Goal: Task Accomplishment & Management: Manage account settings

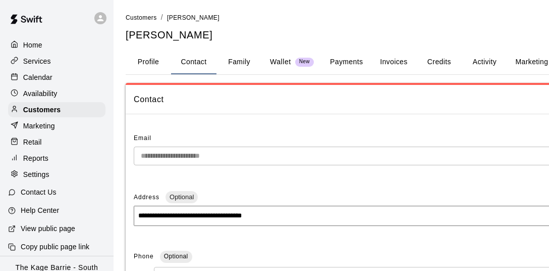
select select "**"
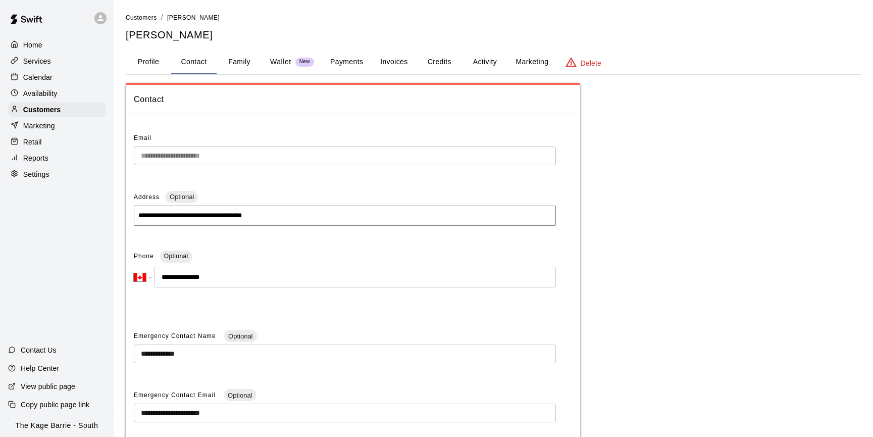
click at [55, 77] on div "Calendar" at bounding box center [56, 77] width 97 height 15
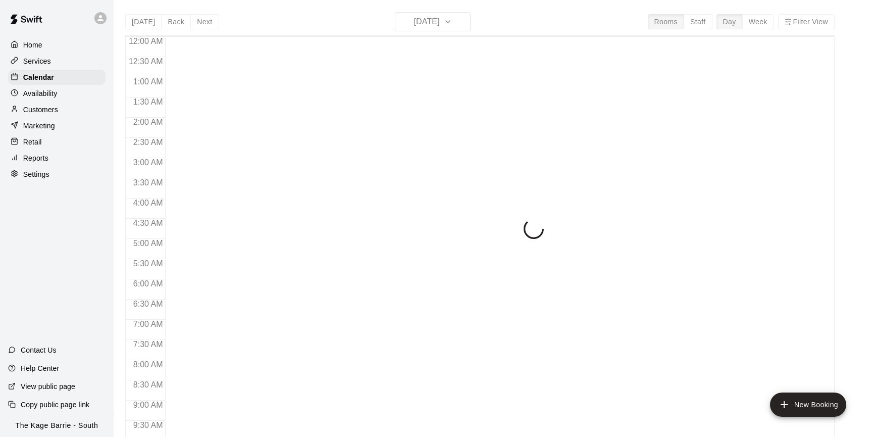
scroll to position [333, 0]
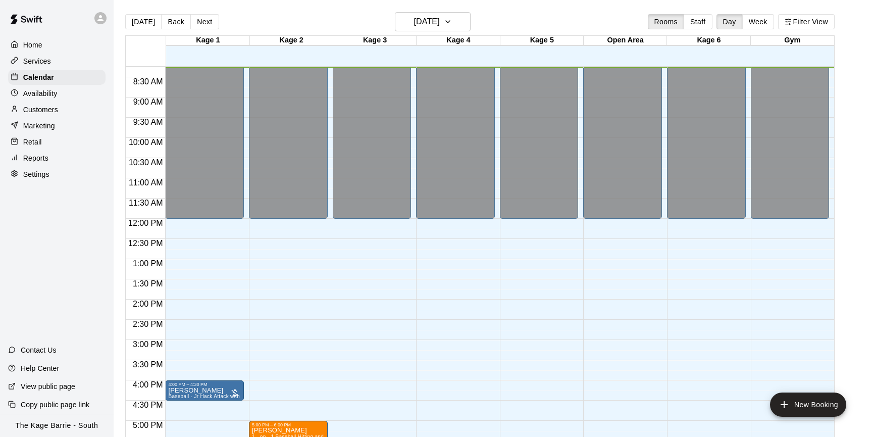
click at [202, 23] on button "Next" at bounding box center [204, 21] width 28 height 15
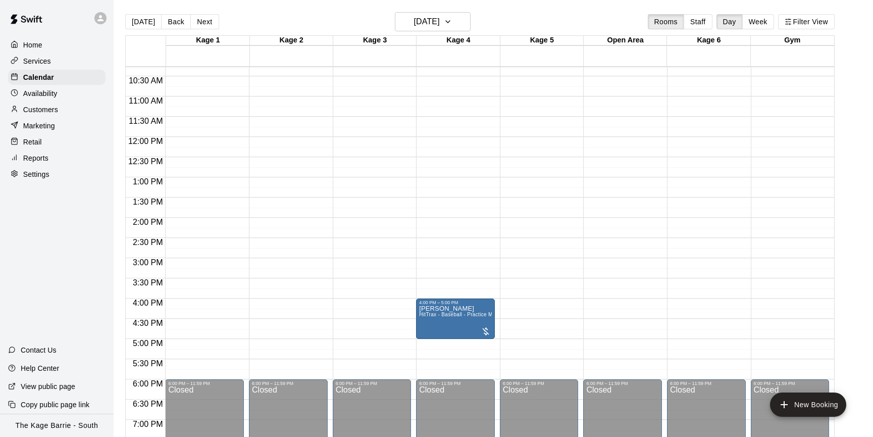
scroll to position [396, 0]
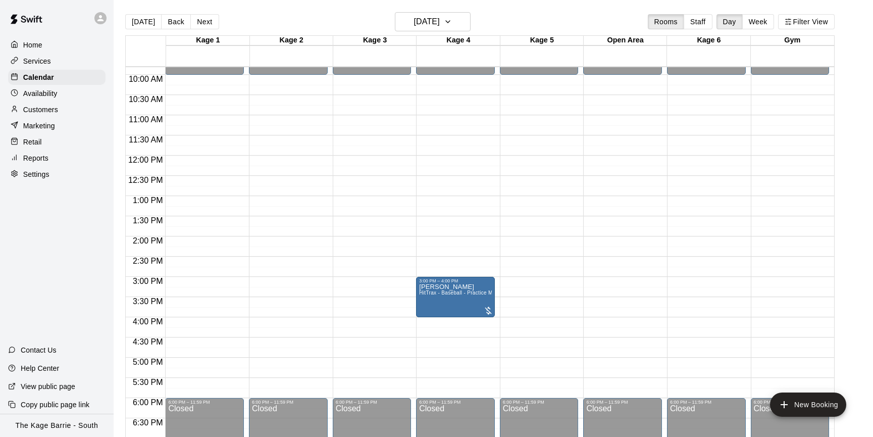
drag, startPoint x: 450, startPoint y: 338, endPoint x: 456, endPoint y: 302, distance: 36.3
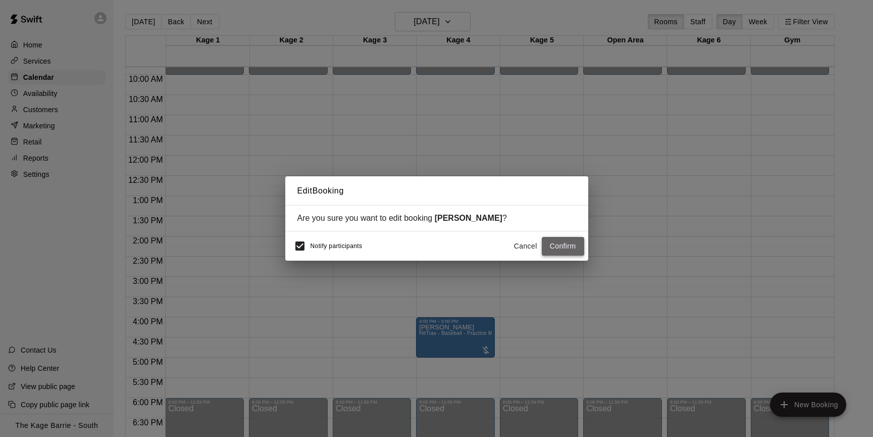
click at [549, 248] on button "Confirm" at bounding box center [563, 246] width 42 height 19
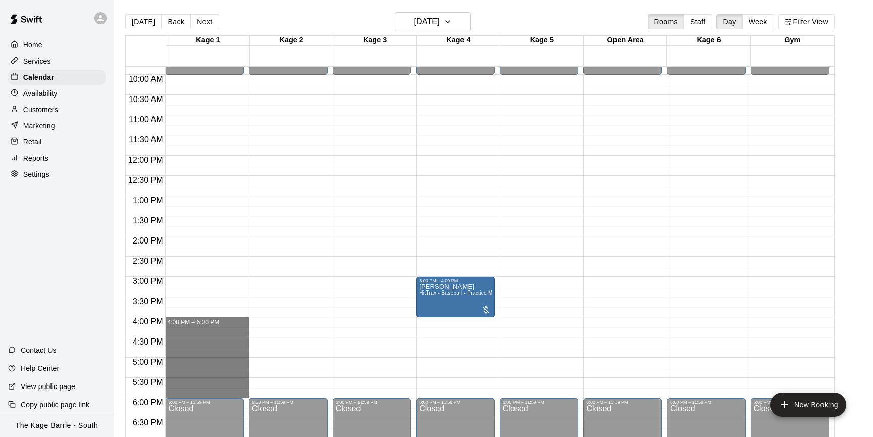
drag, startPoint x: 174, startPoint y: 318, endPoint x: 179, endPoint y: 395, distance: 77.4
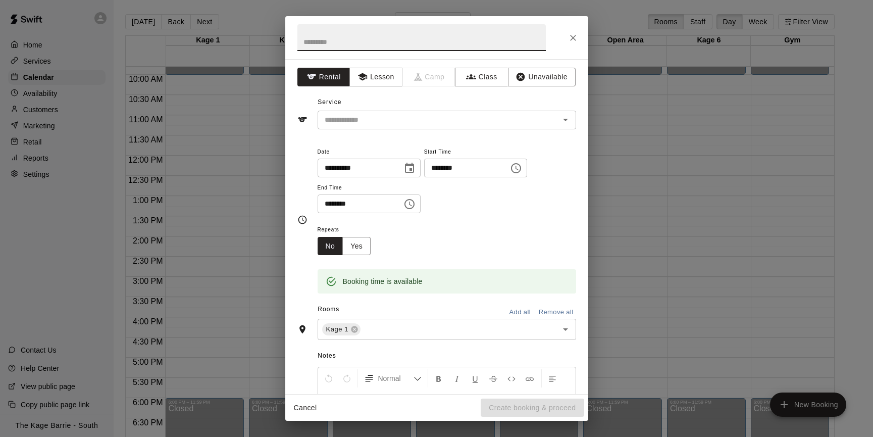
click at [518, 270] on button "Add all" at bounding box center [520, 312] width 32 height 16
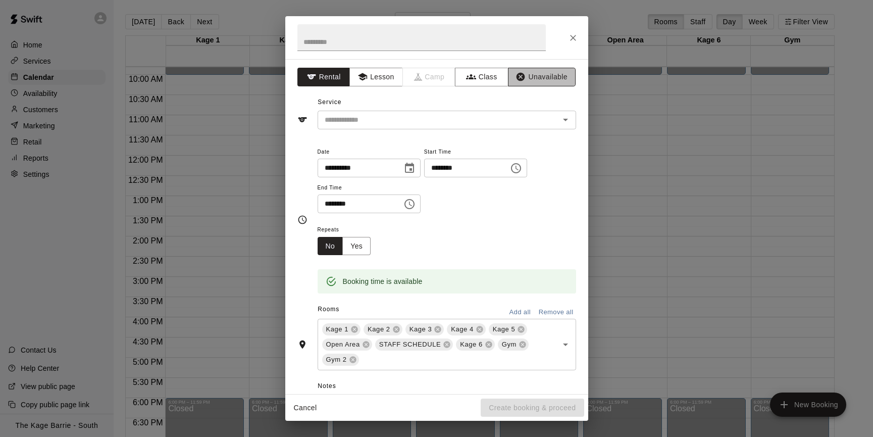
click at [549, 76] on button "Unavailable" at bounding box center [542, 77] width 68 height 19
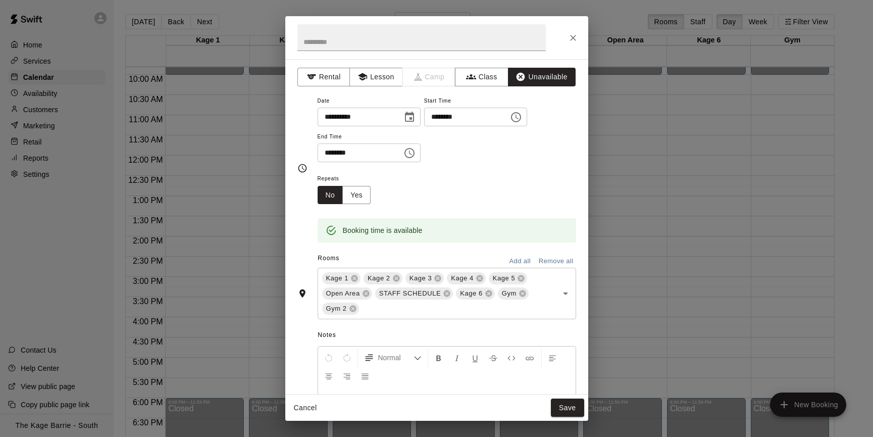
click at [549, 270] on button "Save" at bounding box center [567, 407] width 33 height 19
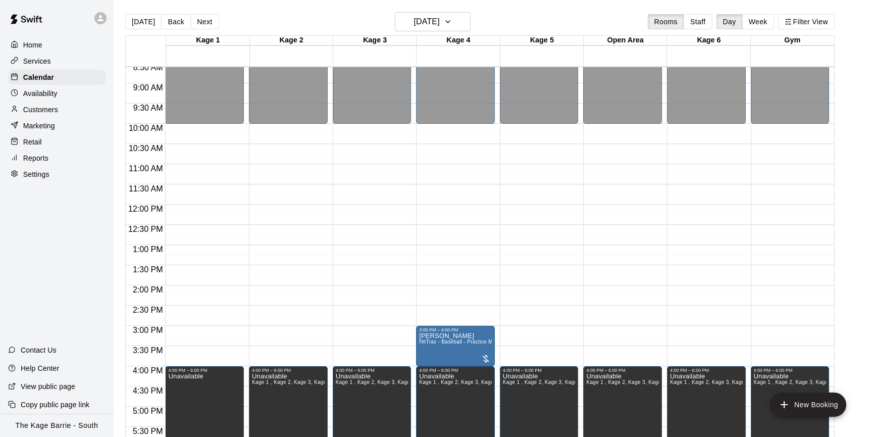
scroll to position [382, 0]
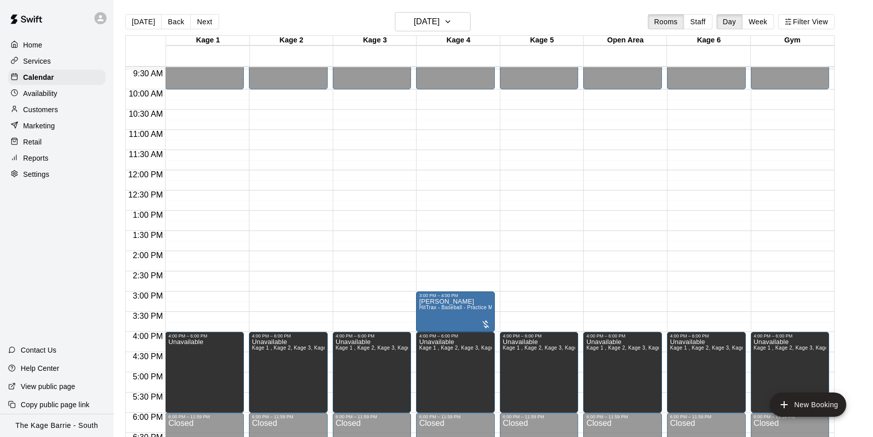
click at [210, 25] on button "Next" at bounding box center [204, 21] width 28 height 15
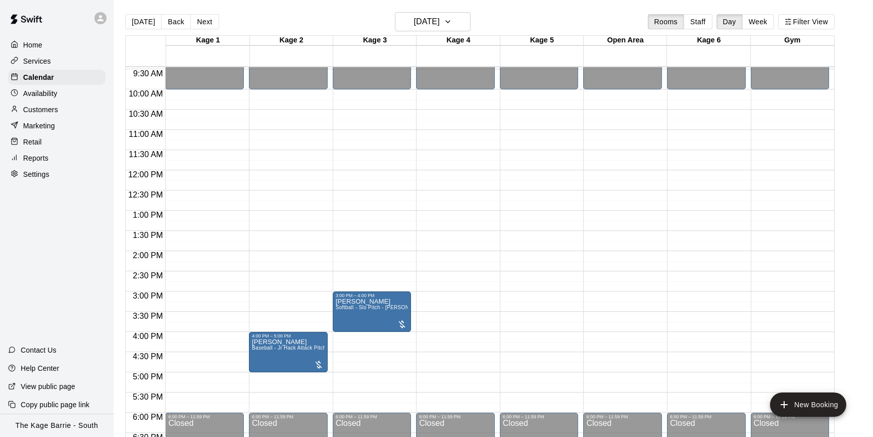
click at [75, 91] on div "Availability" at bounding box center [56, 93] width 97 height 15
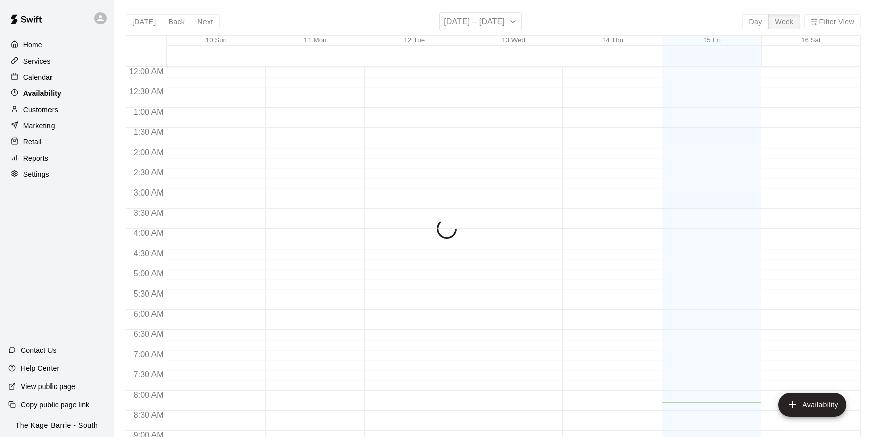
scroll to position [335, 0]
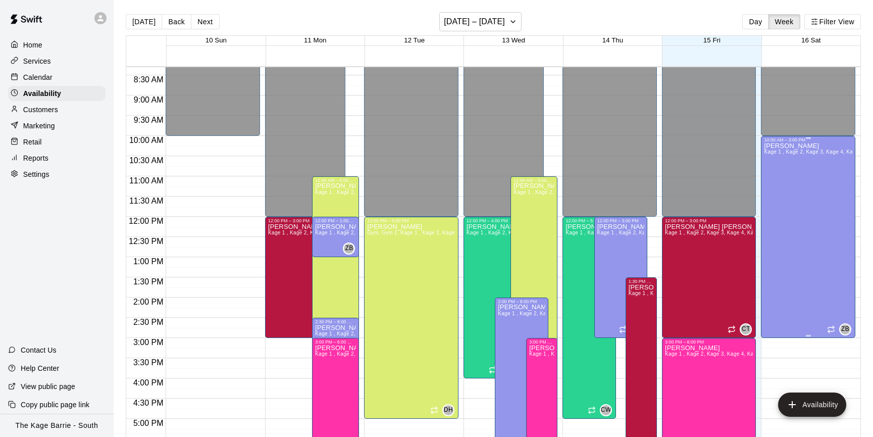
click at [549, 190] on div "Zach Biery Kage 1 , Kage 2, Kage 3, Kage 4, Kage 5, Open Area, STAFF SCHEDULE, …" at bounding box center [808, 360] width 88 height 437
click at [549, 178] on icon "delete" at bounding box center [774, 177] width 7 height 9
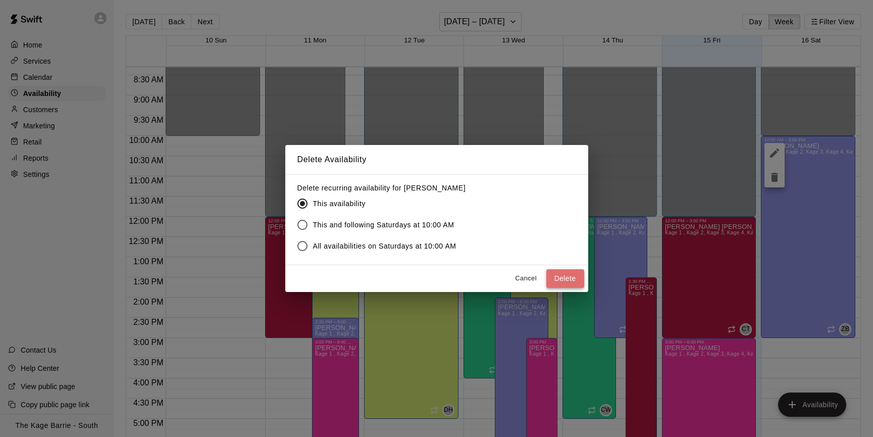
click at [549, 270] on button "Delete" at bounding box center [565, 278] width 38 height 19
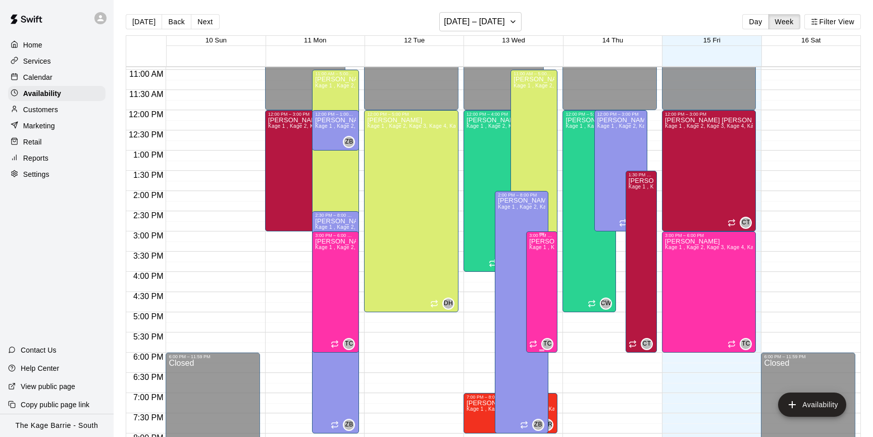
scroll to position [446, 0]
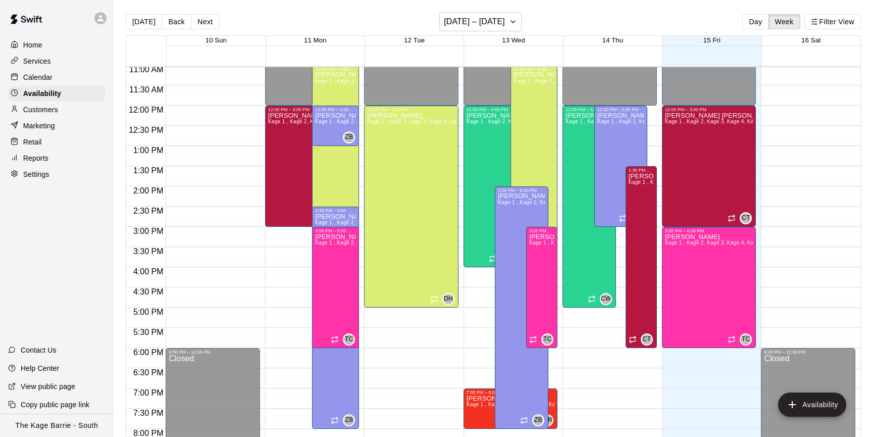
click at [51, 78] on p "Calendar" at bounding box center [37, 77] width 29 height 10
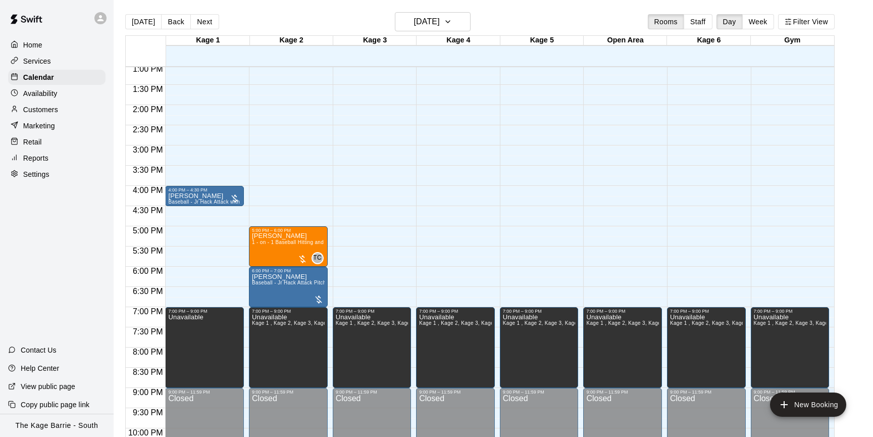
scroll to position [530, 0]
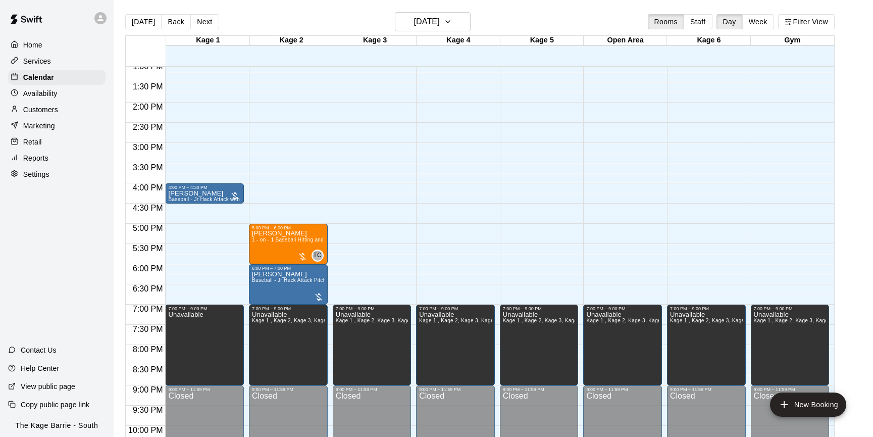
click at [66, 96] on div "Availability" at bounding box center [56, 93] width 97 height 15
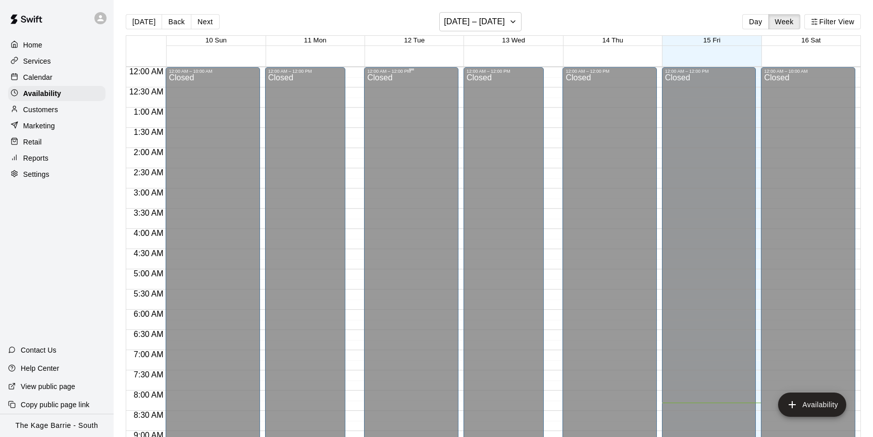
scroll to position [335, 0]
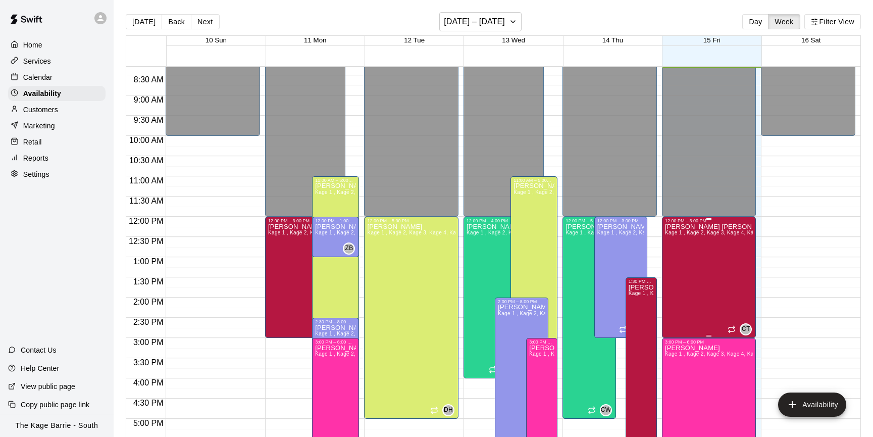
click at [549, 254] on div "Cooper Tomkinson Kage 1 , Kage 2, Kage 3, Kage 4, Kage 5, Open Area, STAFF SCHE…" at bounding box center [709, 441] width 88 height 437
click at [549, 258] on icon "delete" at bounding box center [674, 257] width 7 height 9
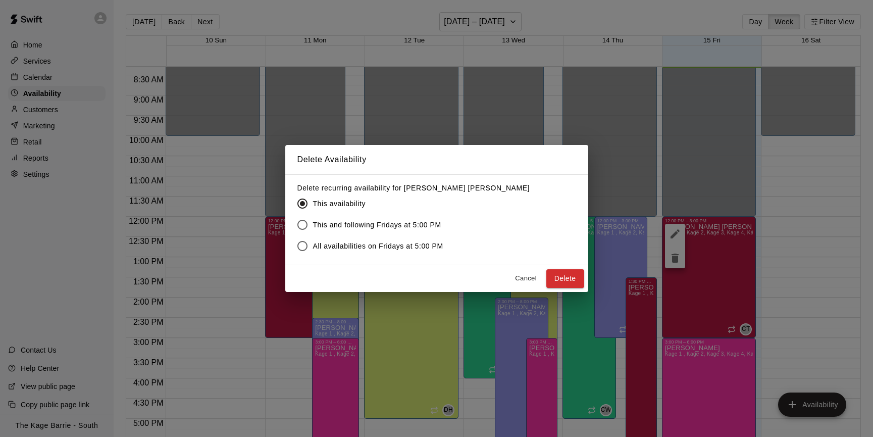
click at [549, 270] on button "Delete" at bounding box center [565, 278] width 38 height 19
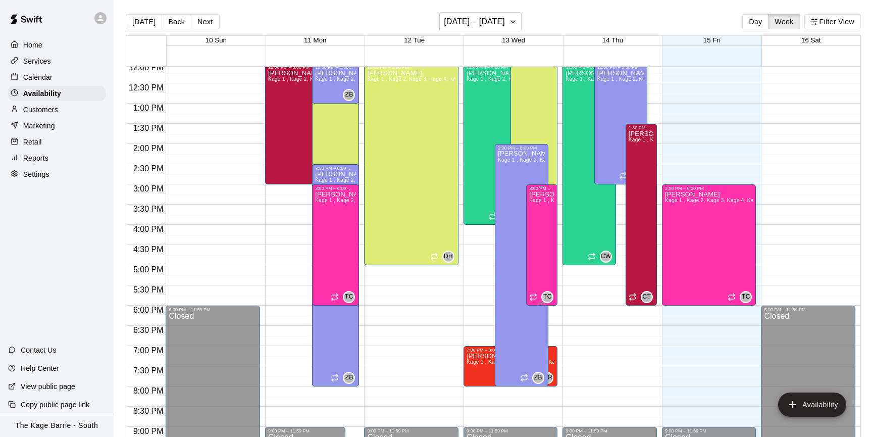
scroll to position [403, 0]
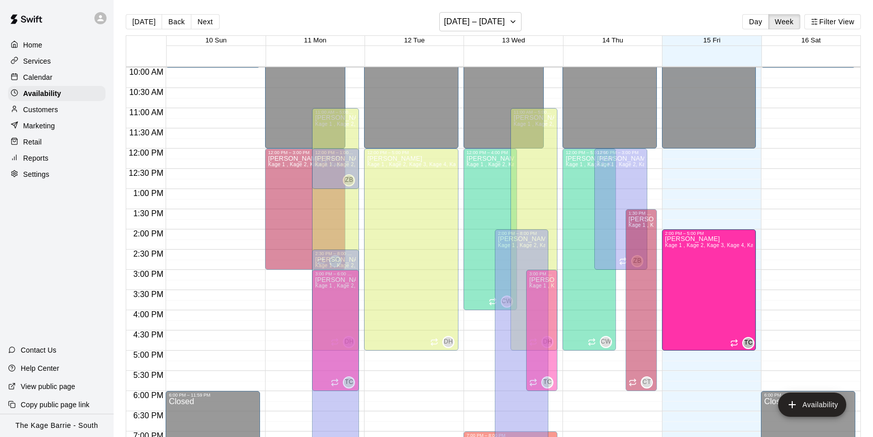
drag, startPoint x: 710, startPoint y: 324, endPoint x: 719, endPoint y: 285, distance: 39.8
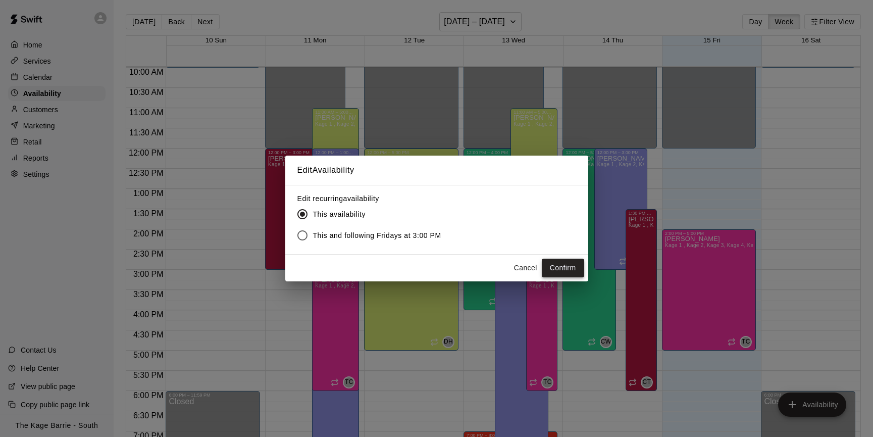
click at [549, 270] on button "Confirm" at bounding box center [563, 267] width 42 height 19
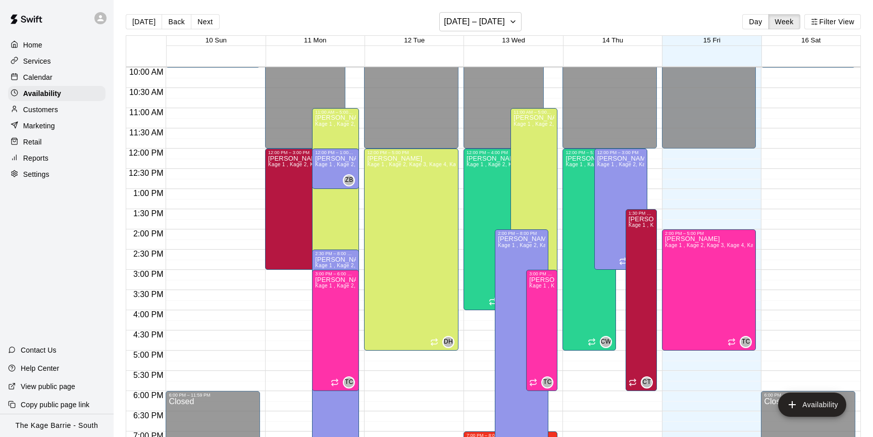
click at [46, 79] on p "Calendar" at bounding box center [37, 77] width 29 height 10
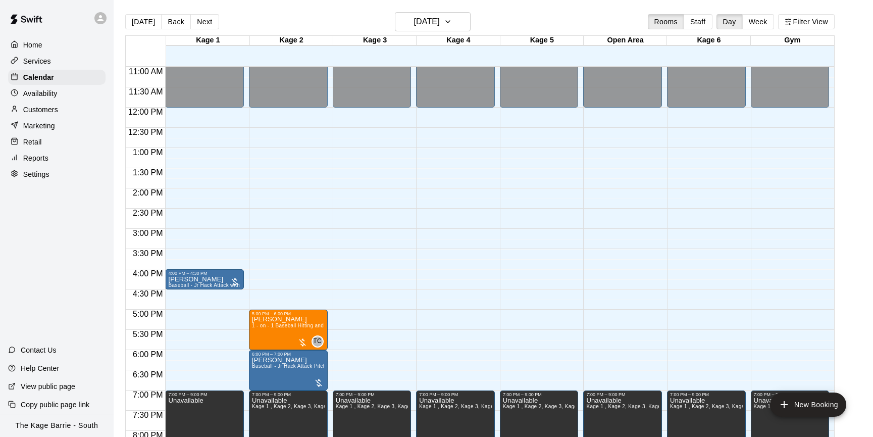
scroll to position [445, 0]
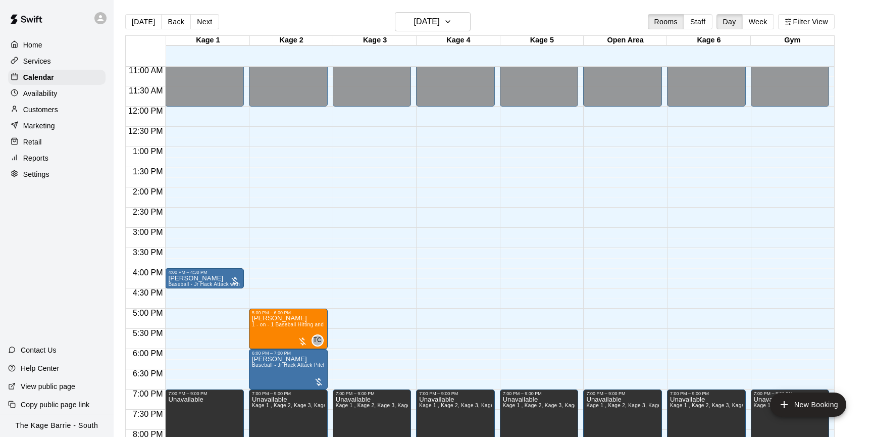
click at [203, 30] on div "Today Back Next Friday Aug 15 Rooms Staff Day Week Filter View" at bounding box center [479, 23] width 709 height 23
click at [204, 25] on button "Next" at bounding box center [204, 21] width 28 height 15
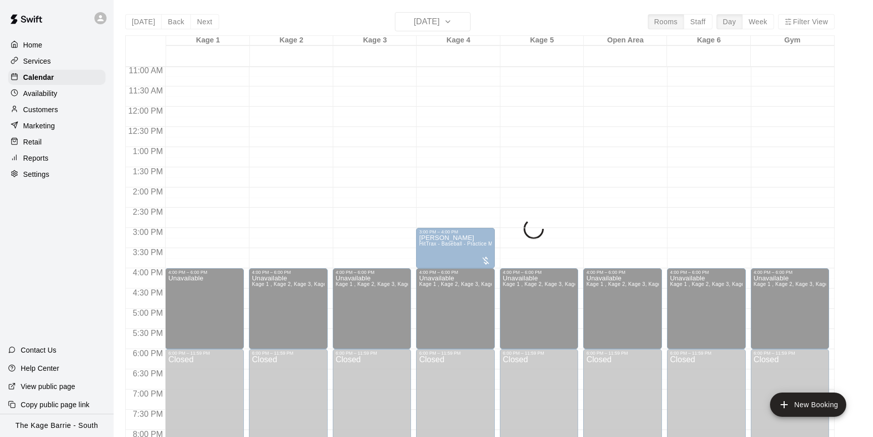
click at [200, 24] on div "Today Back Next Saturday Aug 16 Rooms Staff Day Week Filter View Kage 1 16 Sat …" at bounding box center [479, 230] width 709 height 437
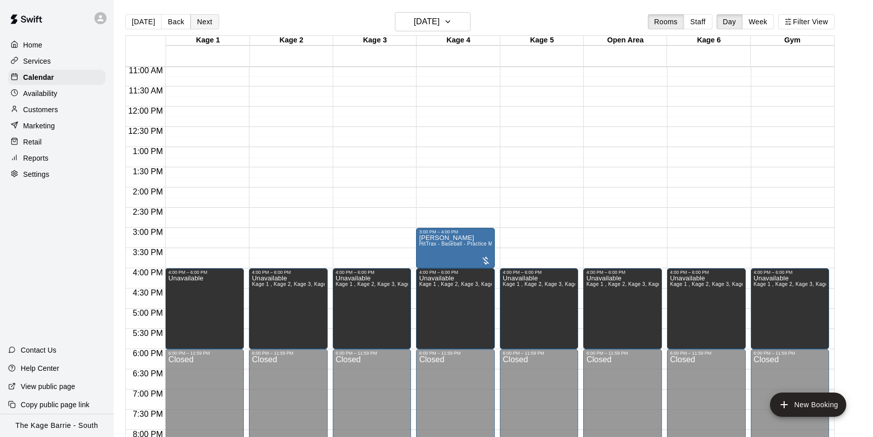
click at [200, 24] on button "Next" at bounding box center [204, 21] width 28 height 15
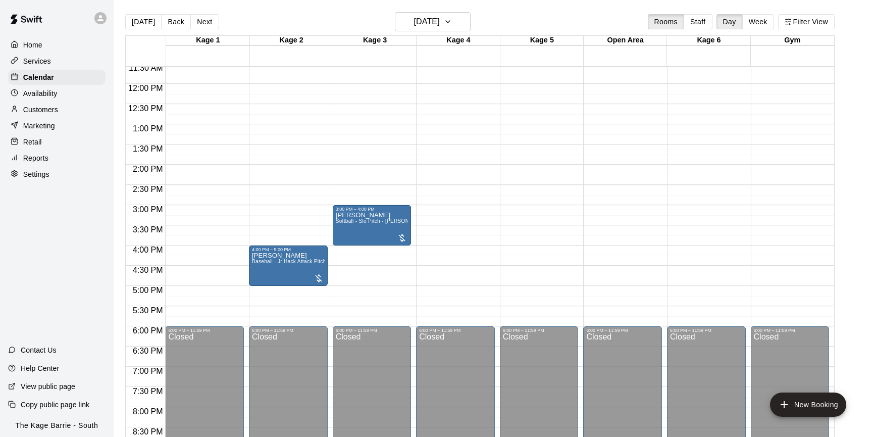
scroll to position [475, 0]
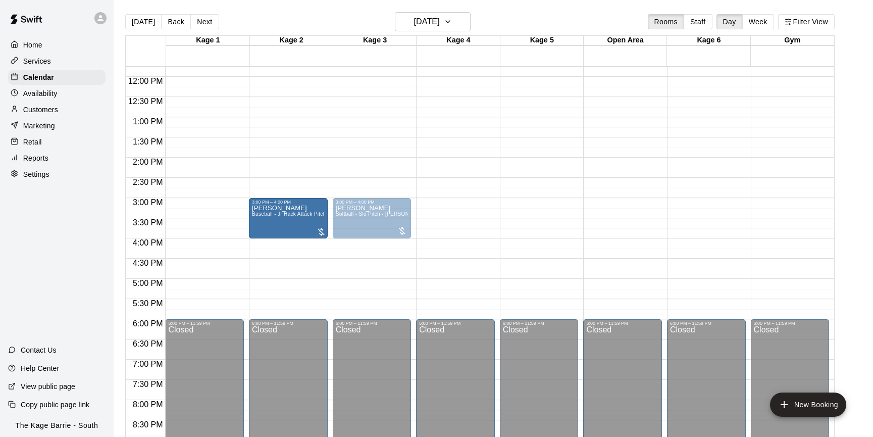
drag, startPoint x: 286, startPoint y: 264, endPoint x: 289, endPoint y: 229, distance: 35.0
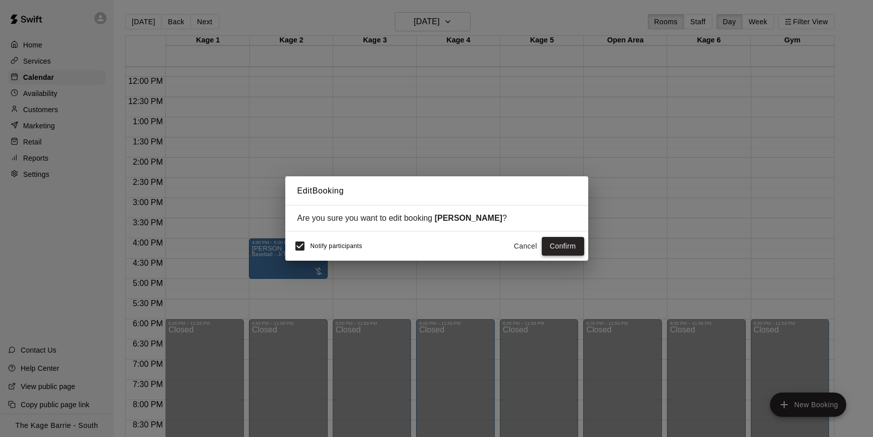
click at [549, 245] on button "Confirm" at bounding box center [563, 246] width 42 height 19
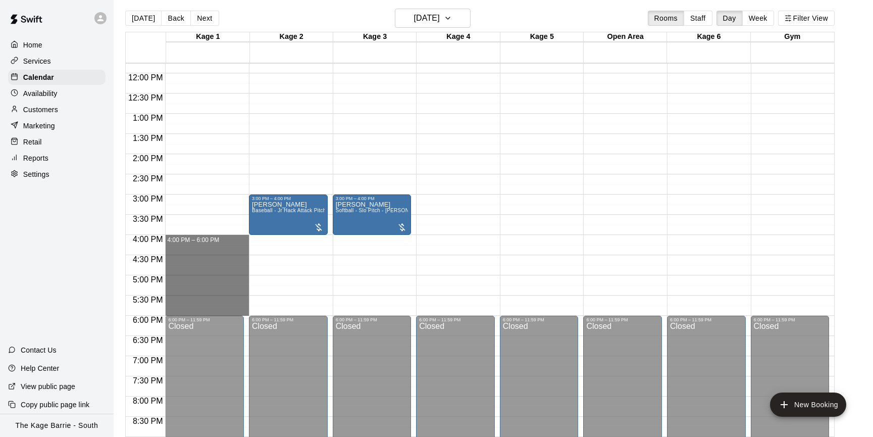
scroll to position [4, 0]
drag, startPoint x: 184, startPoint y: 240, endPoint x: 193, endPoint y: 312, distance: 72.8
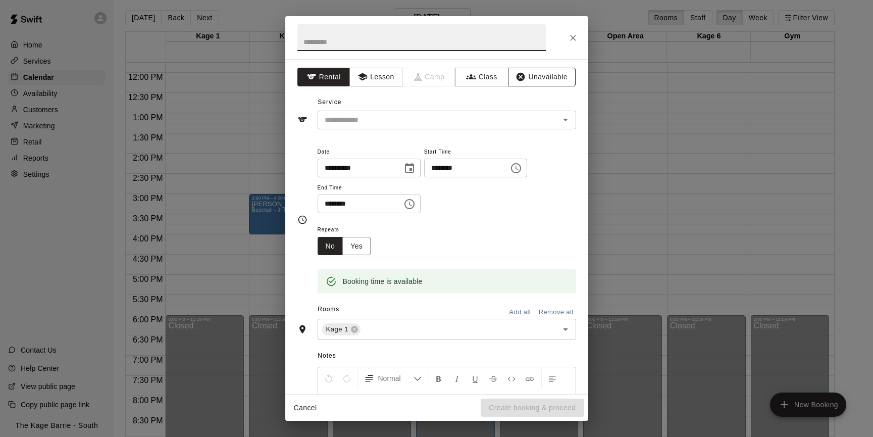
click at [545, 77] on button "Unavailable" at bounding box center [542, 77] width 68 height 19
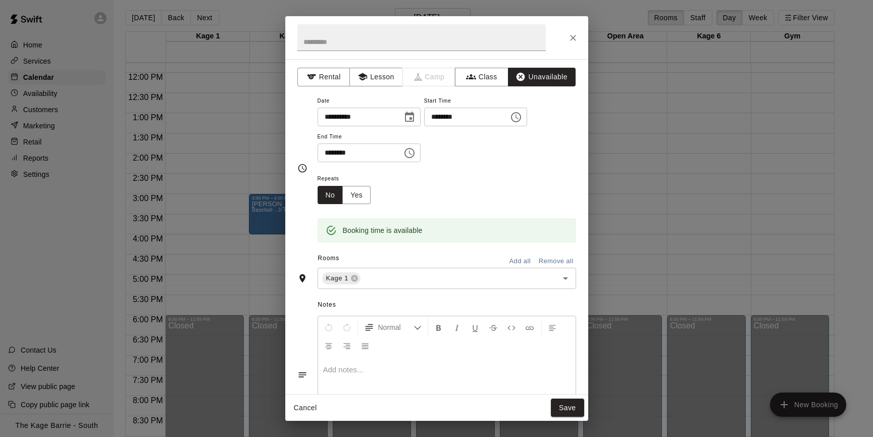
click at [518, 260] on button "Add all" at bounding box center [520, 261] width 32 height 16
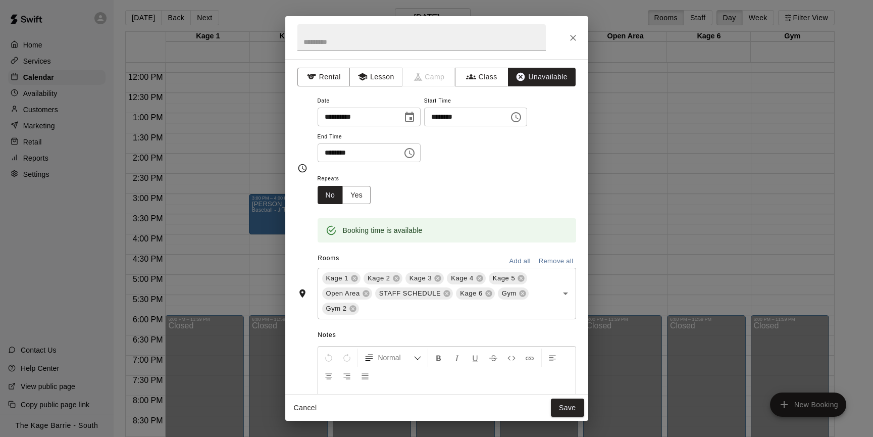
click at [549, 270] on button "Save" at bounding box center [567, 407] width 33 height 19
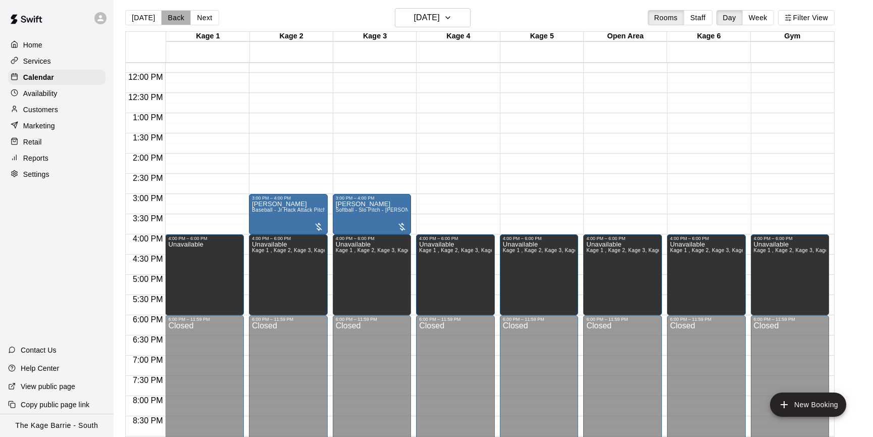
click at [173, 20] on button "Back" at bounding box center [176, 17] width 30 height 15
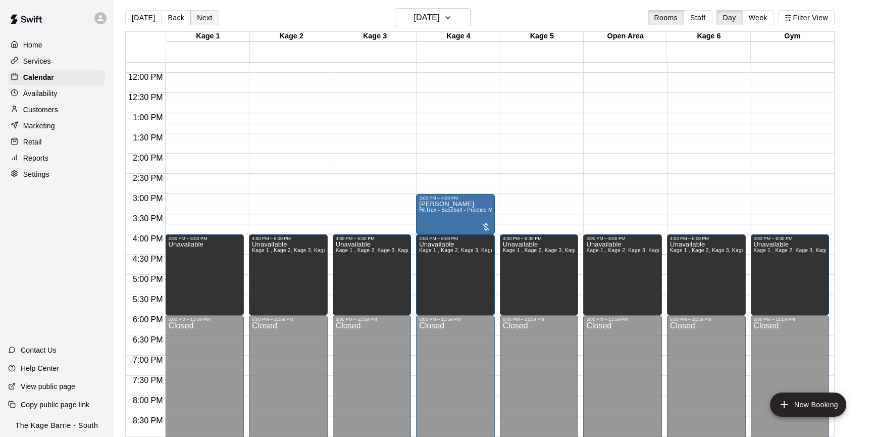
scroll to position [2, 0]
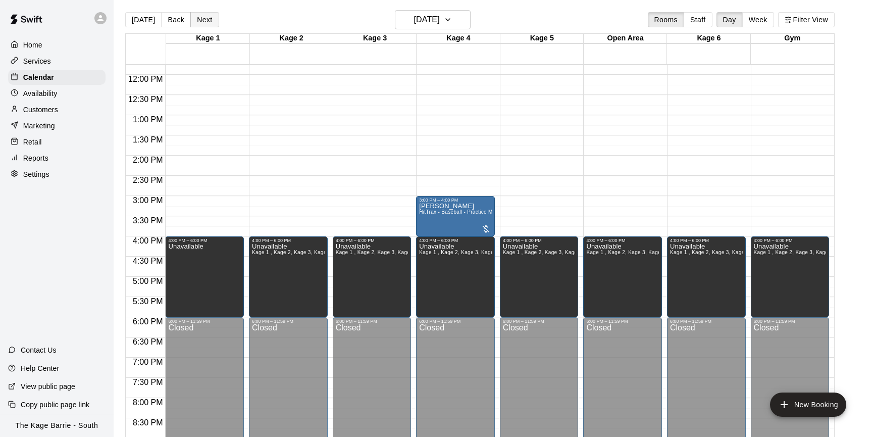
click at [198, 20] on button "Next" at bounding box center [204, 19] width 28 height 15
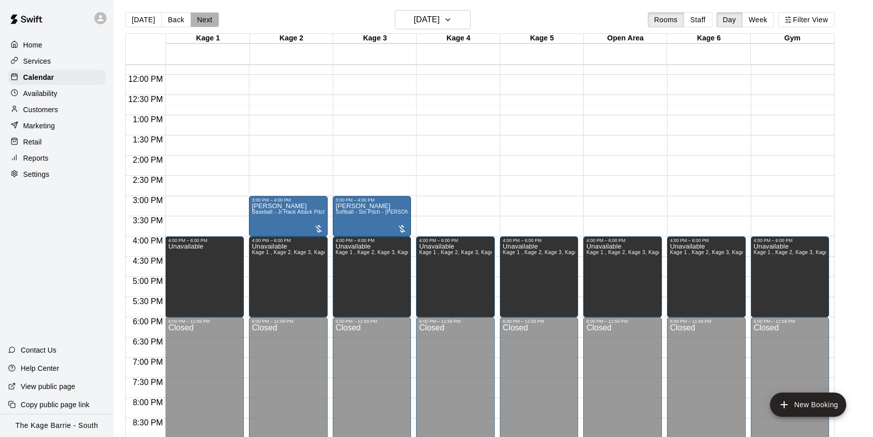
click at [207, 23] on button "Next" at bounding box center [204, 19] width 28 height 15
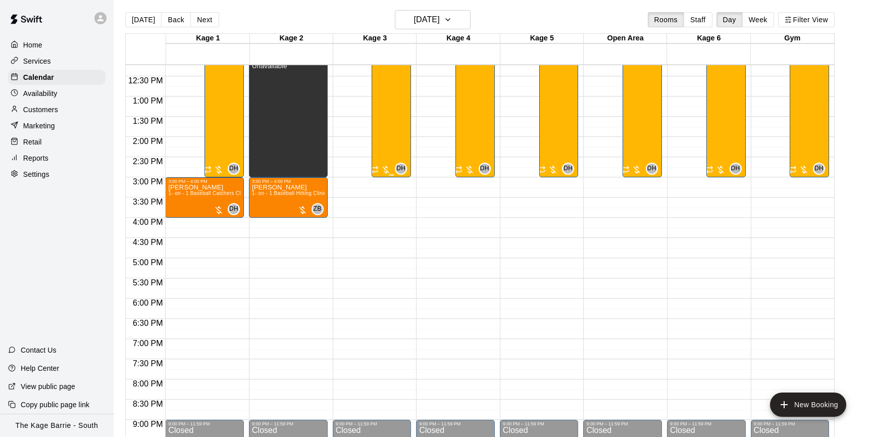
scroll to position [441, 0]
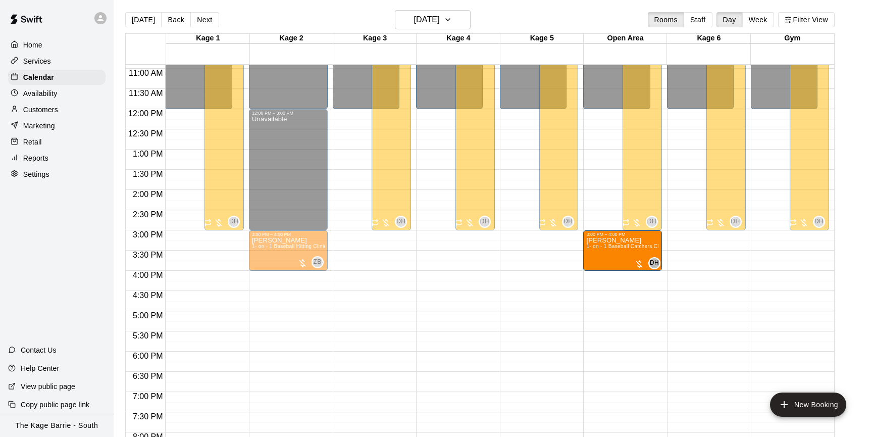
drag, startPoint x: 200, startPoint y: 252, endPoint x: 619, endPoint y: 256, distance: 418.9
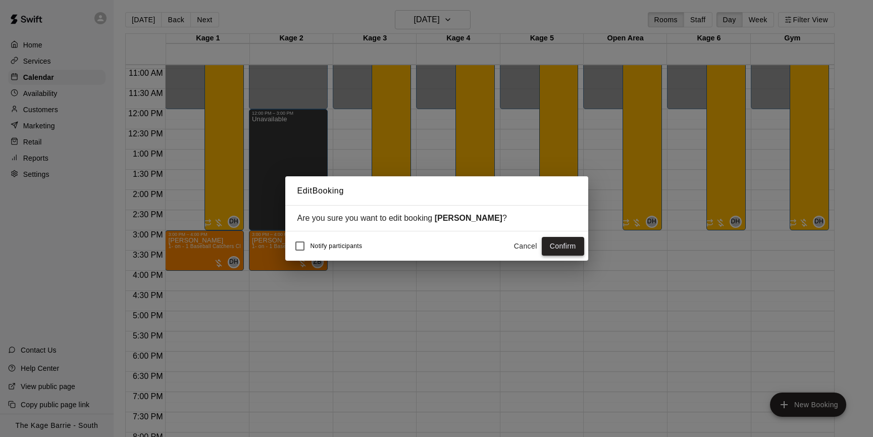
click at [549, 243] on button "Confirm" at bounding box center [563, 246] width 42 height 19
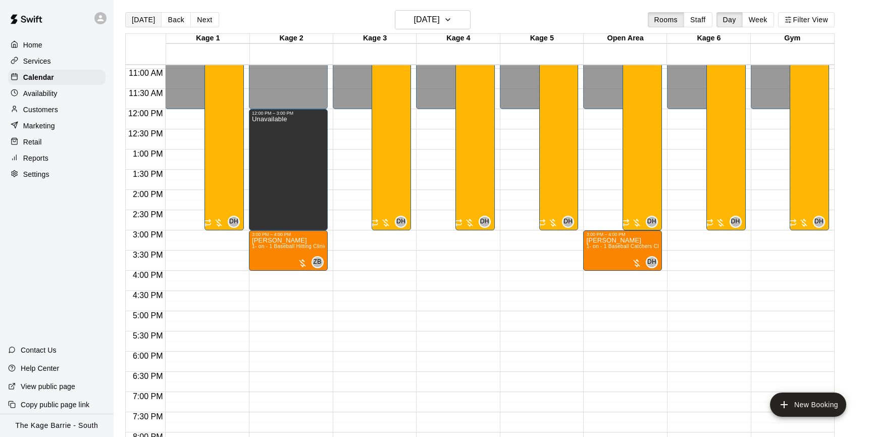
click at [141, 22] on button "[DATE]" at bounding box center [143, 19] width 36 height 15
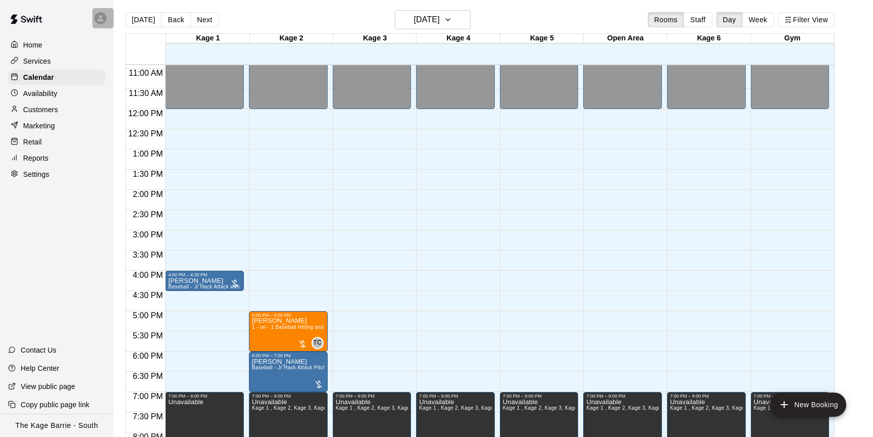
click at [103, 18] on icon at bounding box center [100, 18] width 9 height 9
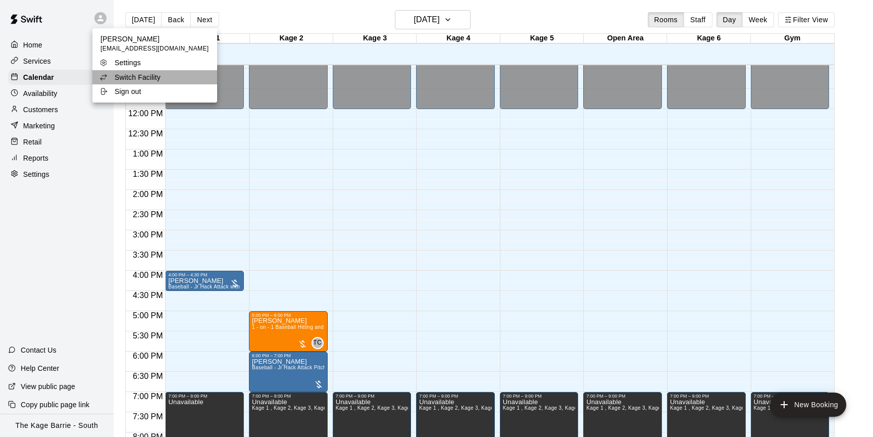
click at [162, 72] on div "Switch Facility" at bounding box center [132, 77] width 66 height 10
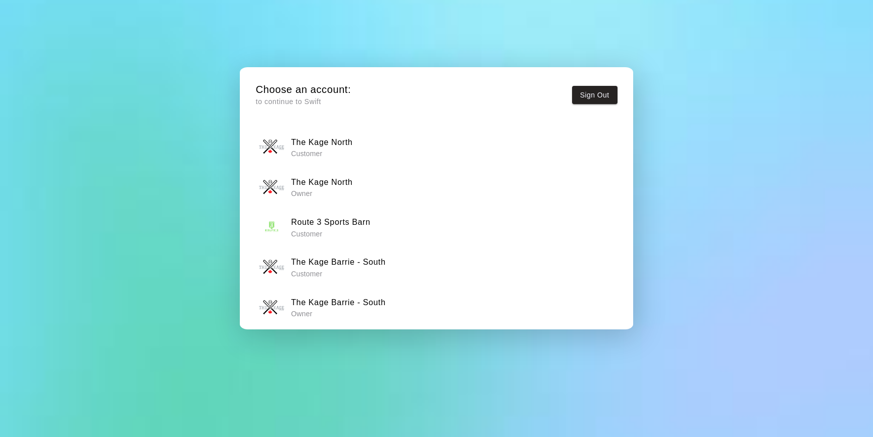
click at [348, 188] on p "Owner" at bounding box center [322, 193] width 62 height 10
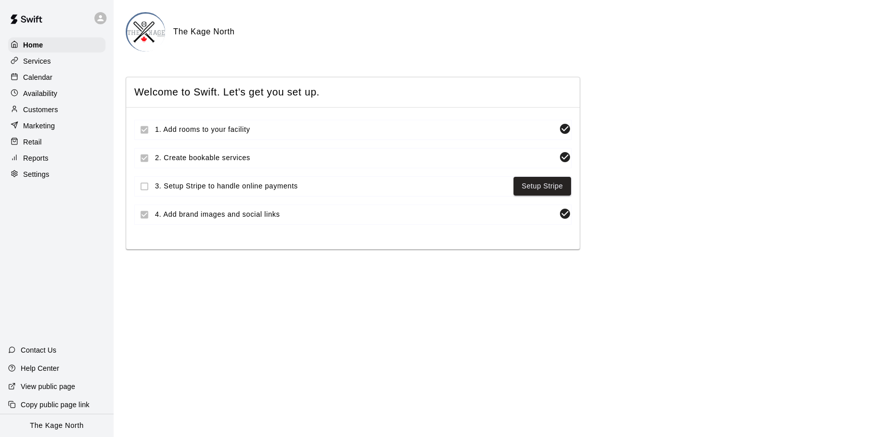
click at [72, 76] on div "Calendar" at bounding box center [56, 77] width 97 height 15
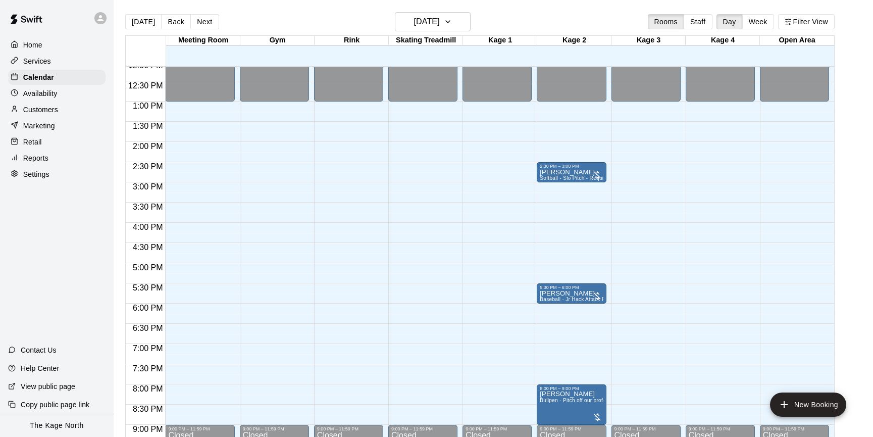
scroll to position [490, 0]
click at [102, 15] on icon at bounding box center [100, 18] width 9 height 9
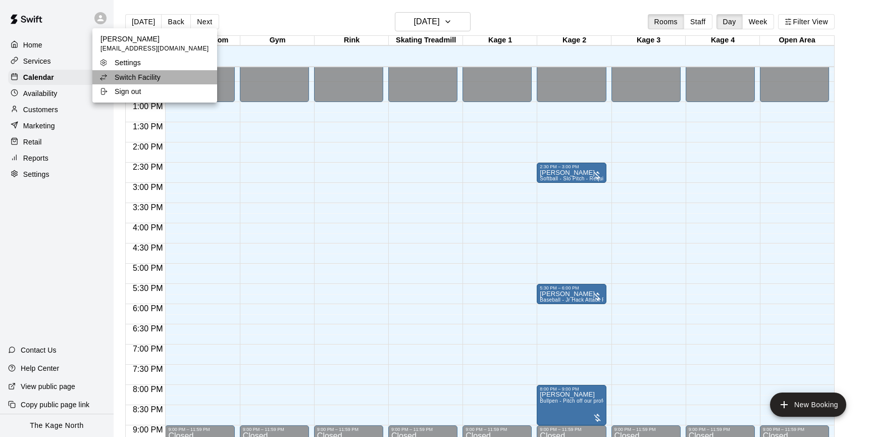
click at [165, 75] on li "Switch Facility" at bounding box center [154, 77] width 125 height 14
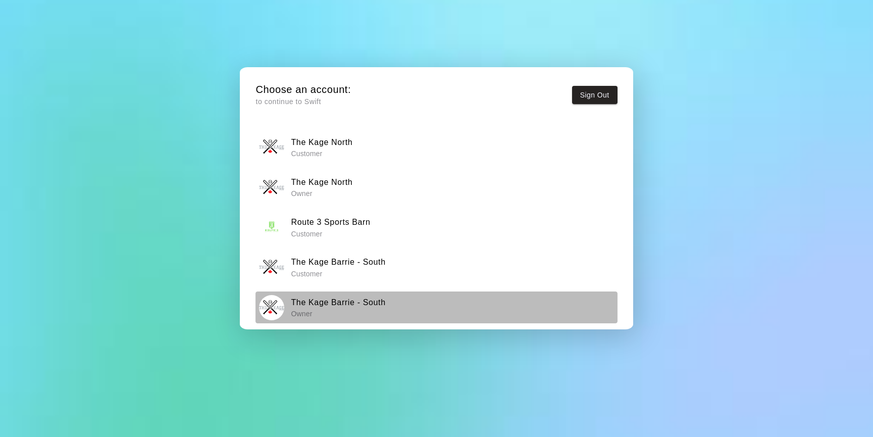
click at [358, 270] on h6 "The Kage Barrie - South" at bounding box center [338, 302] width 94 height 13
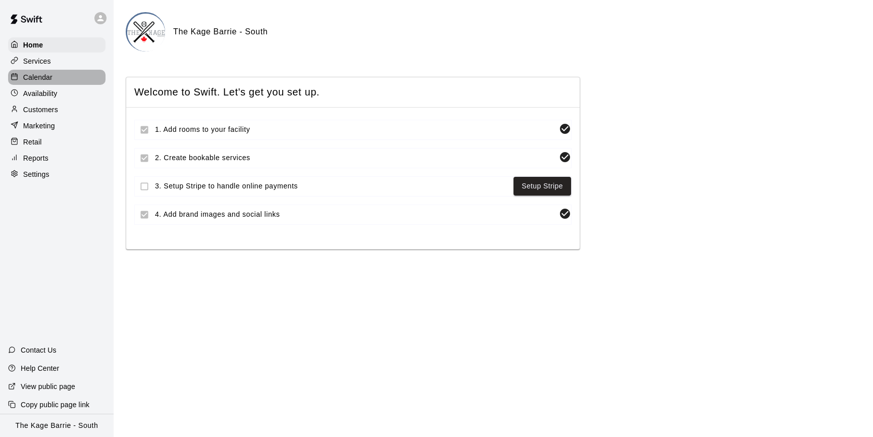
click at [51, 75] on p "Calendar" at bounding box center [37, 77] width 29 height 10
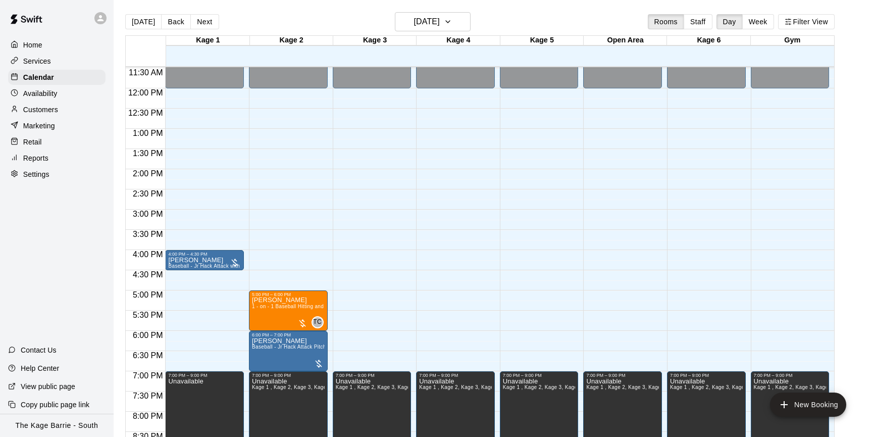
scroll to position [461, 0]
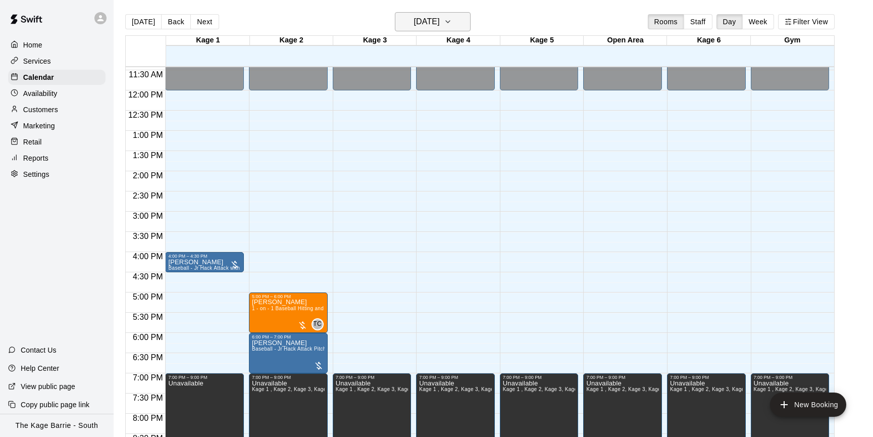
click at [452, 21] on icon "button" at bounding box center [448, 22] width 8 height 12
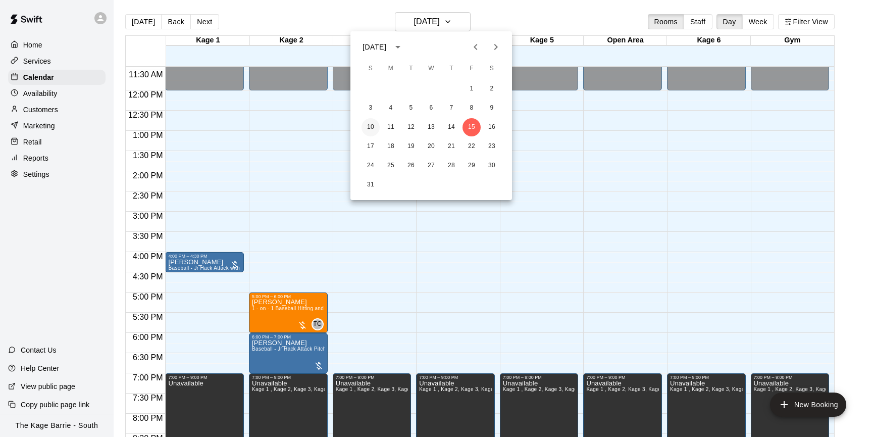
click at [376, 125] on button "10" at bounding box center [370, 127] width 18 height 18
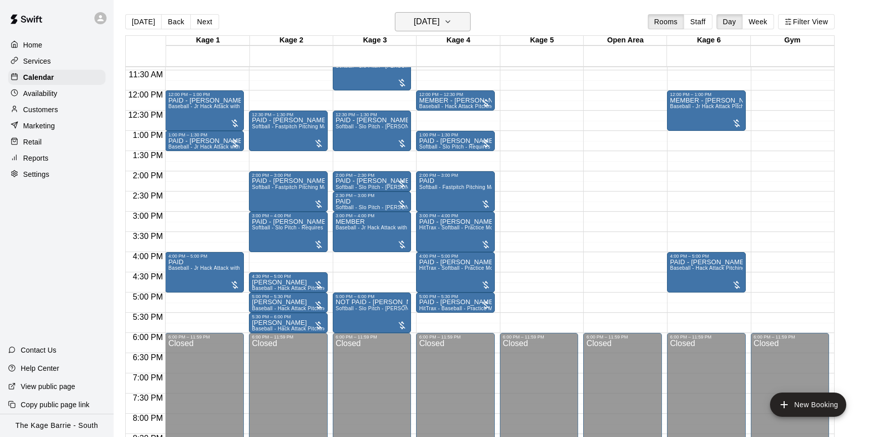
click at [465, 26] on button "Sunday Aug 10" at bounding box center [433, 21] width 76 height 19
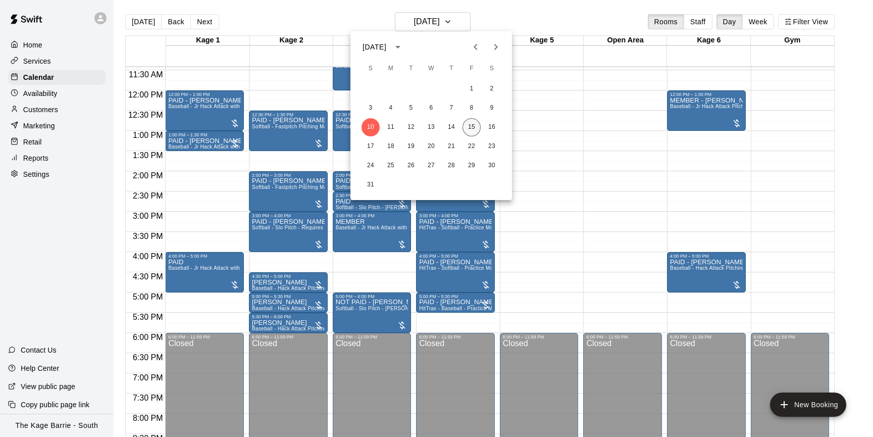
click at [467, 129] on button "15" at bounding box center [471, 127] width 18 height 18
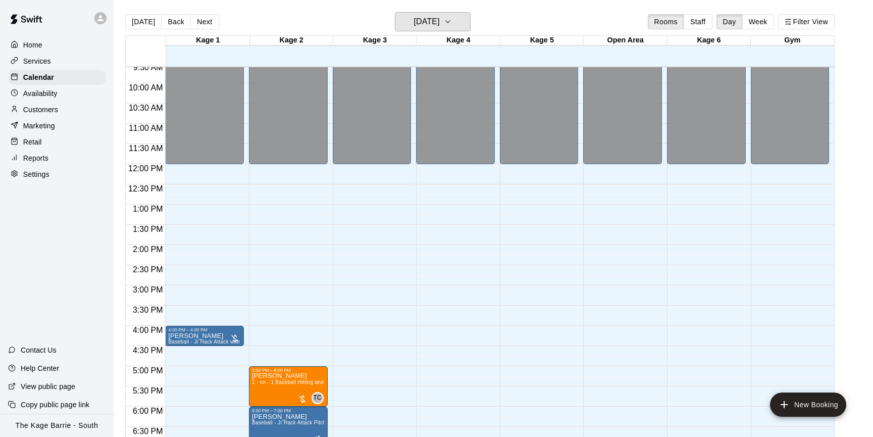
scroll to position [386, 0]
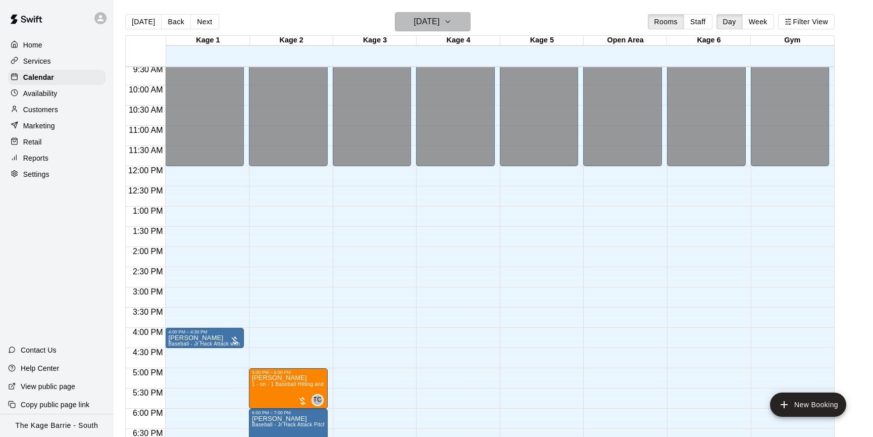
click at [452, 22] on icon "button" at bounding box center [448, 22] width 8 height 12
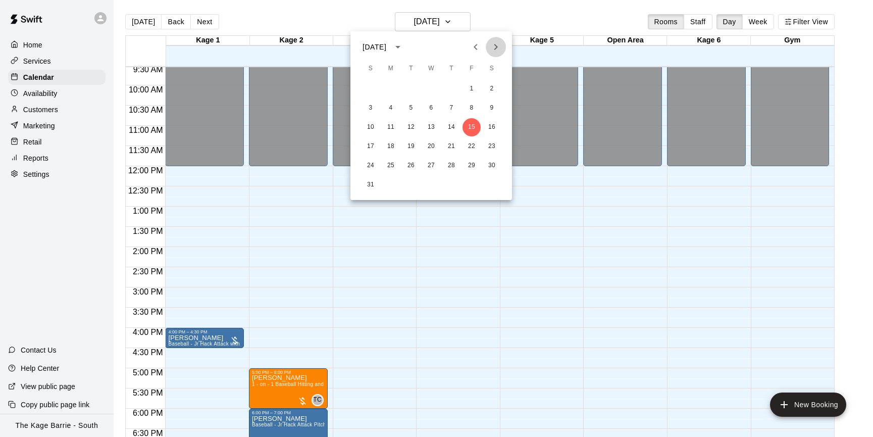
click at [501, 49] on icon "Next month" at bounding box center [496, 47] width 12 height 12
click at [394, 89] on button "1" at bounding box center [391, 89] width 18 height 18
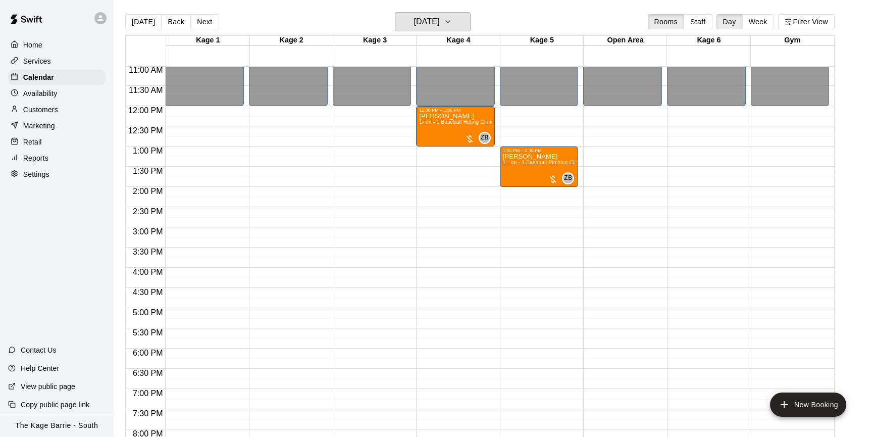
scroll to position [436, 0]
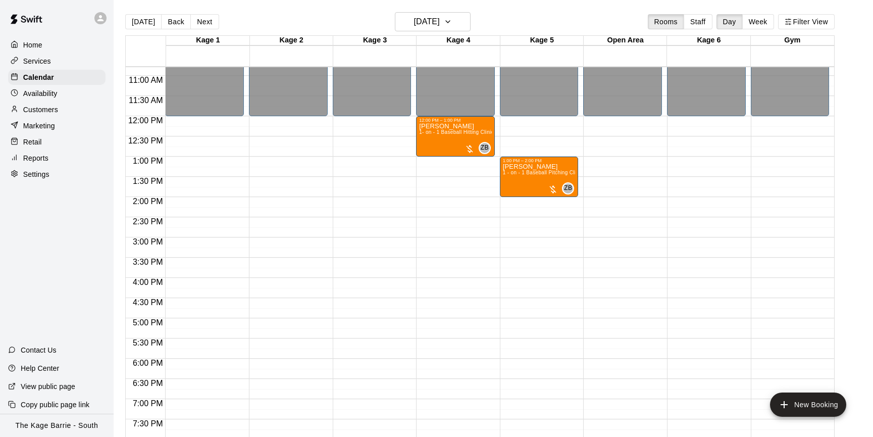
click at [205, 20] on button "Next" at bounding box center [204, 21] width 28 height 15
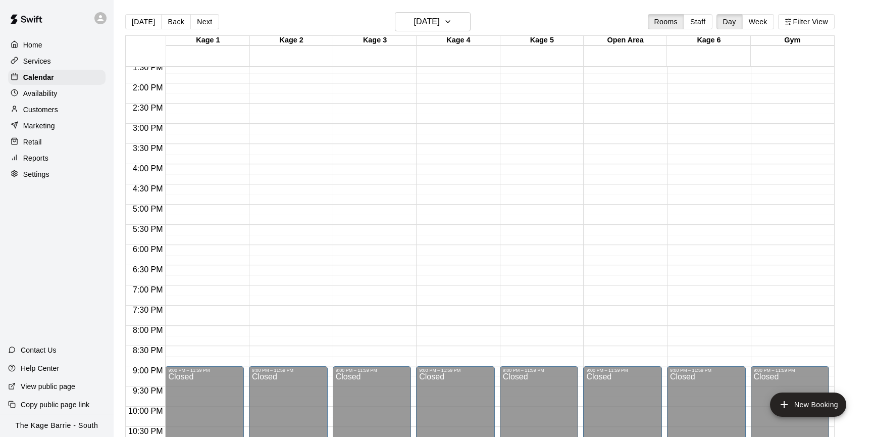
scroll to position [573, 0]
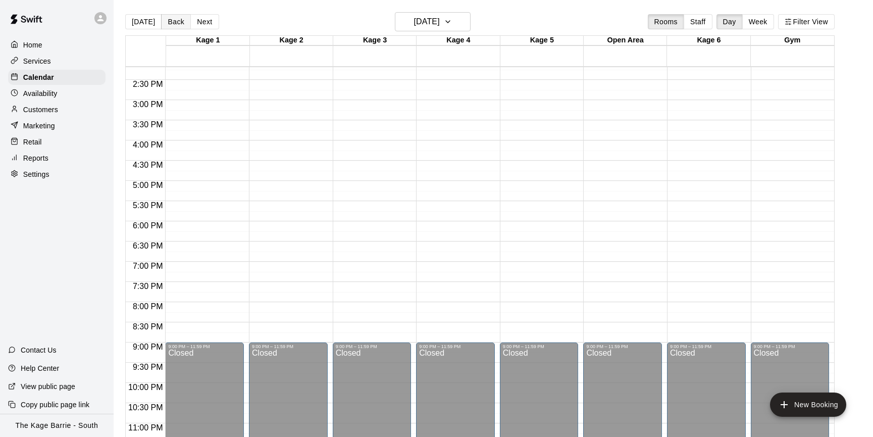
click at [174, 25] on button "Back" at bounding box center [176, 21] width 30 height 15
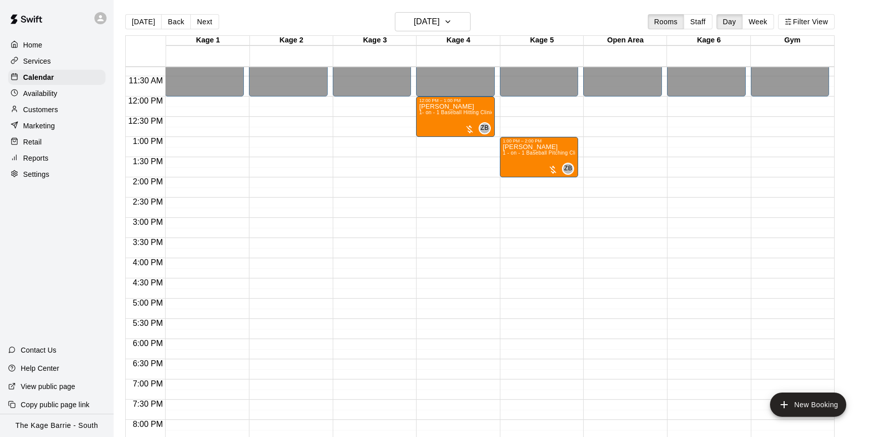
scroll to position [454, 0]
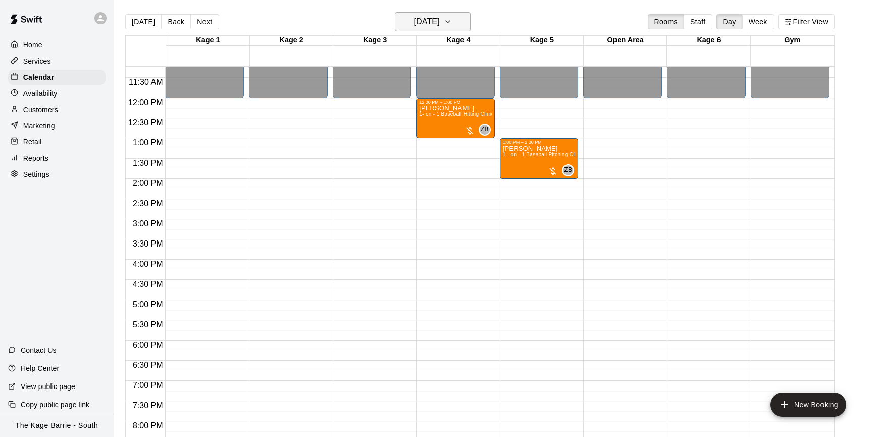
click at [452, 26] on icon "button" at bounding box center [448, 22] width 8 height 12
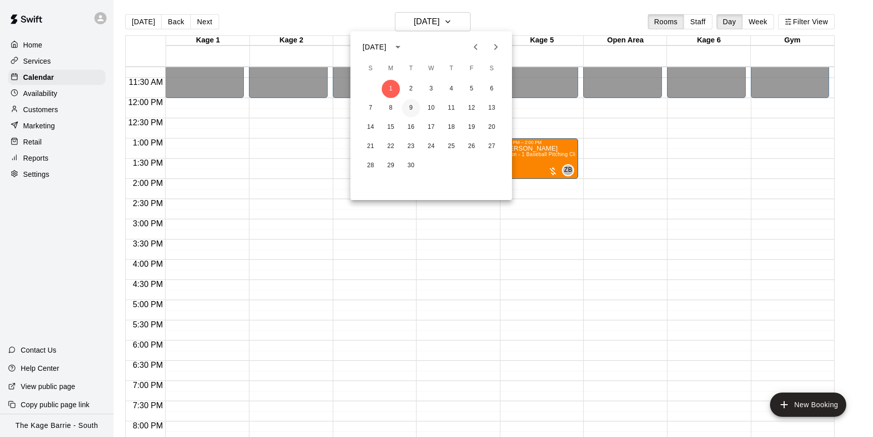
click at [413, 106] on button "9" at bounding box center [411, 108] width 18 height 18
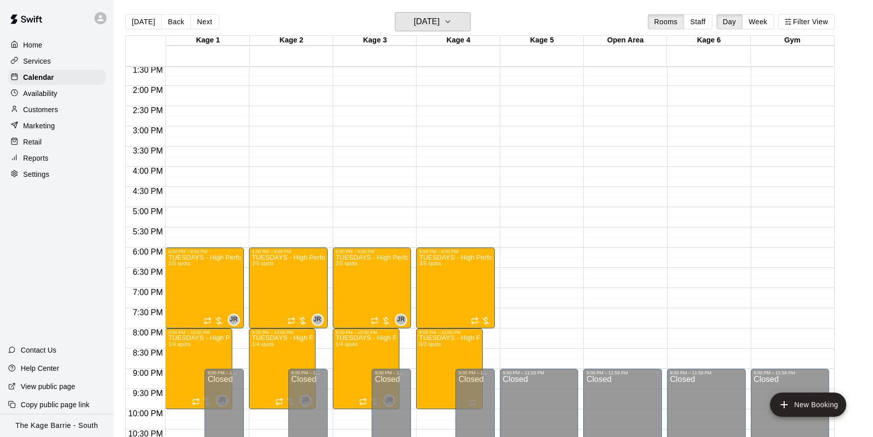
scroll to position [588, 0]
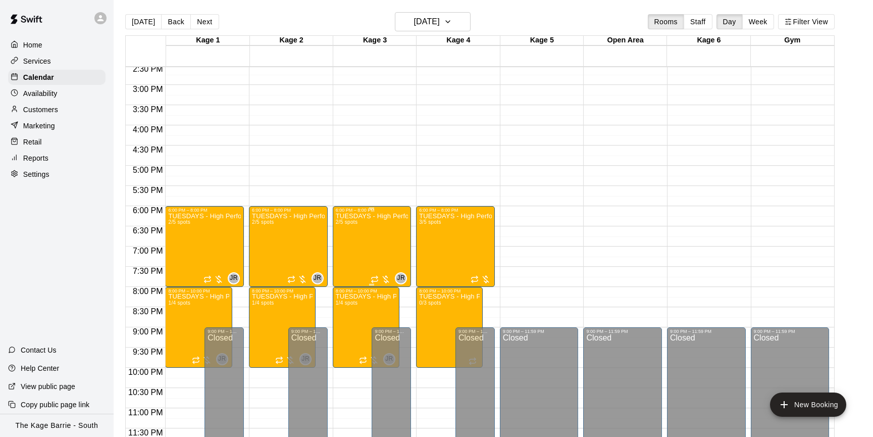
click at [351, 250] on div "TUESDAYS - High Performance Hitting Program - Baseball Program - 12U - 14U 2/5 …" at bounding box center [372, 430] width 73 height 437
click at [348, 248] on img "edit" at bounding box center [346, 247] width 12 height 12
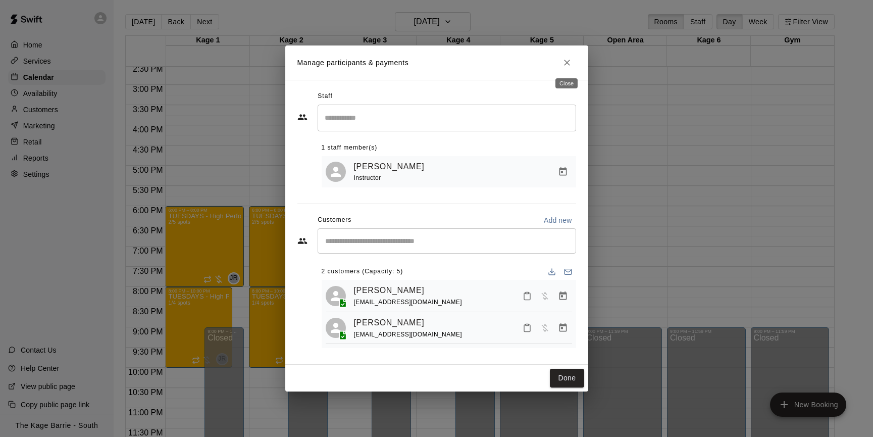
click at [549, 65] on icon "Close" at bounding box center [567, 63] width 10 height 10
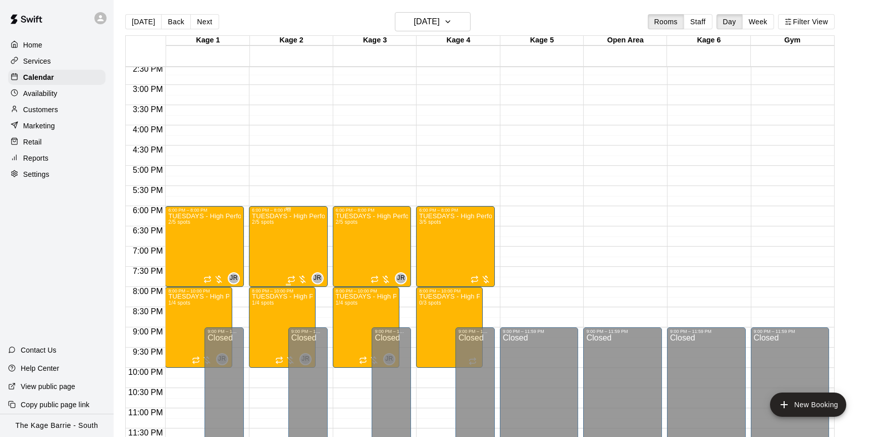
click at [284, 242] on div "TUESDAYS - High Performance Hitting Program - Baseball Program - 12U - 14U 2/5 …" at bounding box center [288, 430] width 73 height 437
click at [272, 245] on body "Home Services Calendar Availability Customers Marketing Retail Reports Settings…" at bounding box center [436, 226] width 873 height 453
click at [265, 247] on img "edit" at bounding box center [263, 247] width 12 height 12
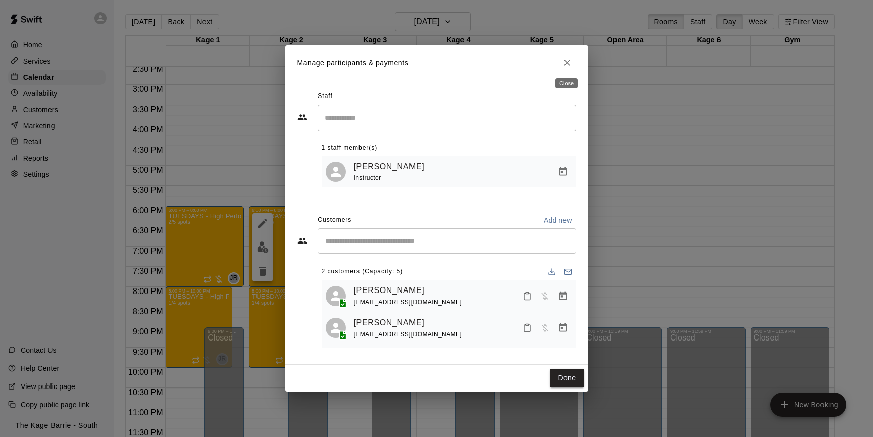
click at [549, 67] on icon "Close" at bounding box center [567, 63] width 10 height 10
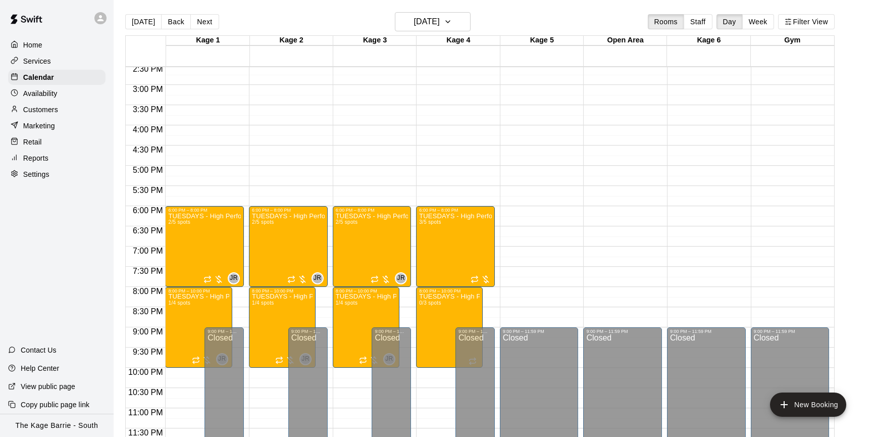
click at [141, 22] on button "[DATE]" at bounding box center [143, 21] width 36 height 15
click at [141, 22] on div "Today Back Next Tuesday Sep 09 Rooms Staff Day Week Filter View Kage 1 09 Tue K…" at bounding box center [479, 230] width 709 height 437
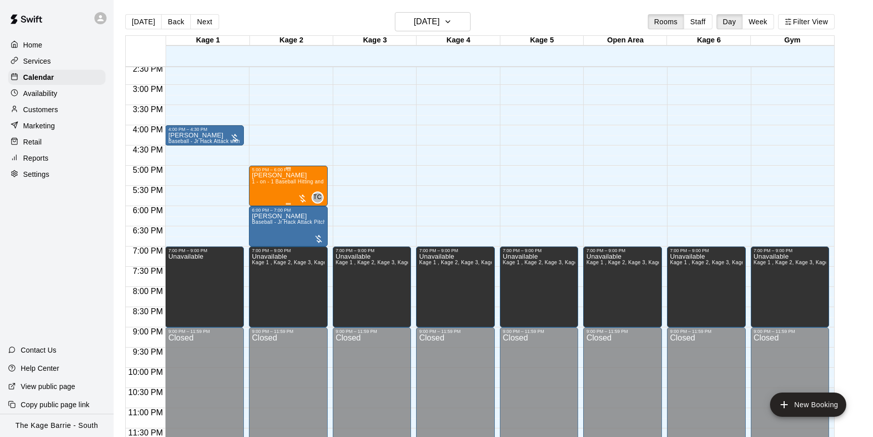
click at [282, 188] on div "Noah Rajmoolie 1 - on - 1 Baseball Hitting and Pitching Clinic" at bounding box center [288, 390] width 73 height 437
click at [261, 205] on img "edit" at bounding box center [263, 207] width 12 height 12
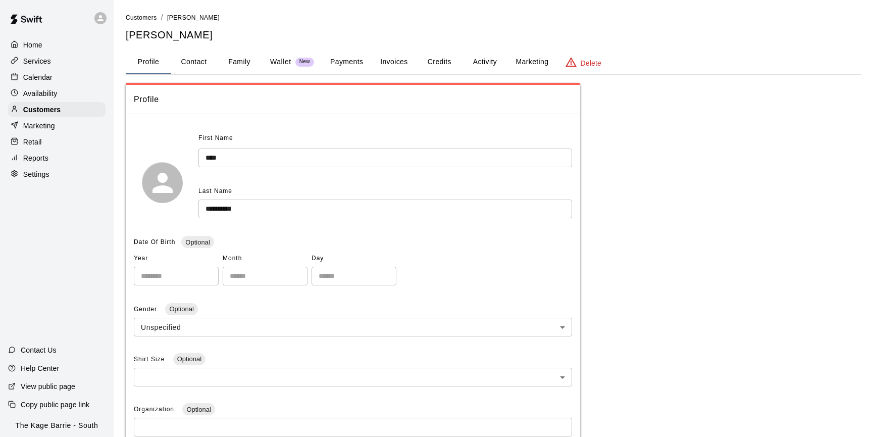
click at [490, 59] on button "Activity" at bounding box center [484, 62] width 45 height 24
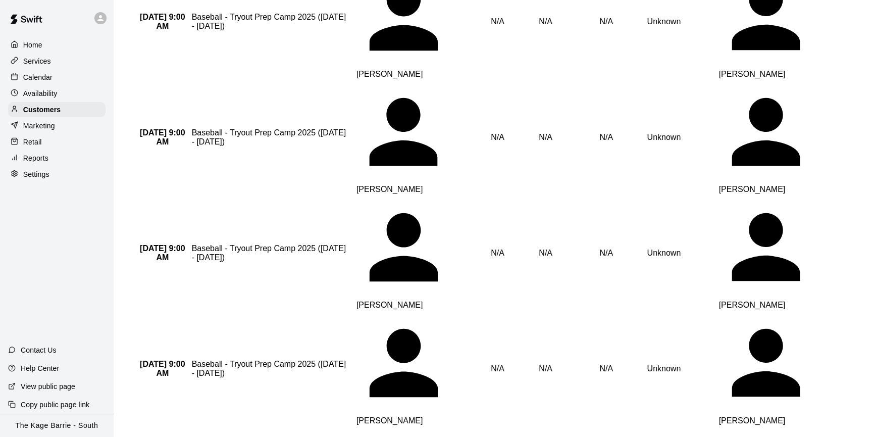
scroll to position [788, 0]
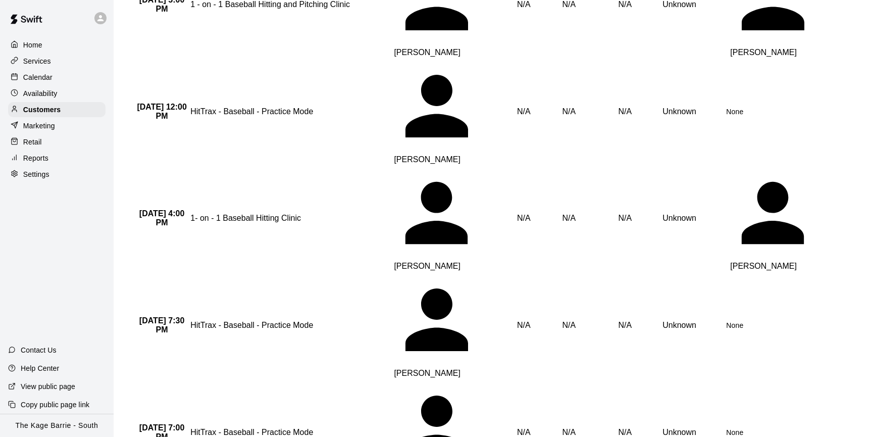
scroll to position [256, 0]
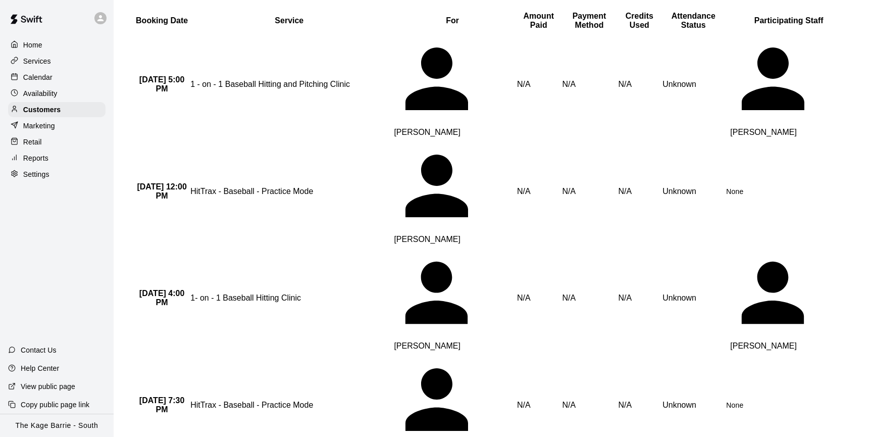
click at [62, 81] on div "Calendar" at bounding box center [56, 77] width 97 height 15
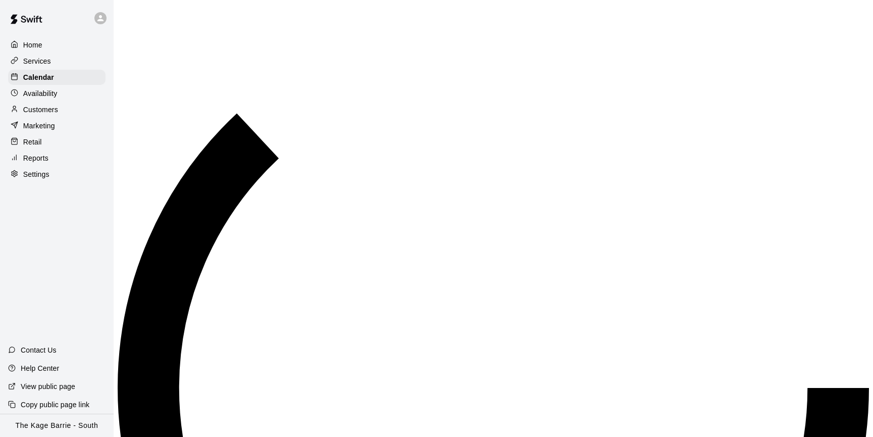
scroll to position [357, 0]
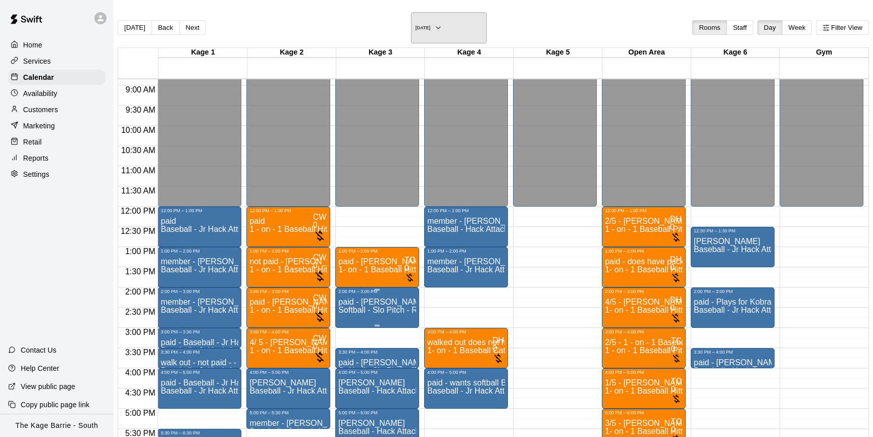
scroll to position [442, 0]
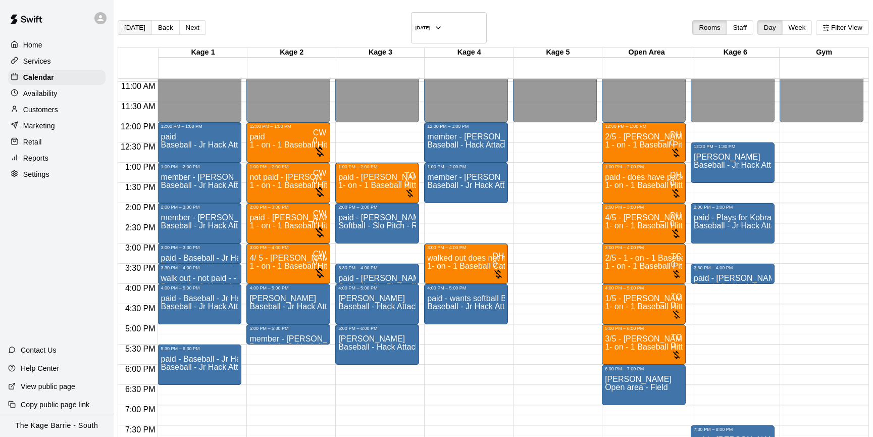
click at [140, 26] on button "[DATE]" at bounding box center [135, 27] width 34 height 15
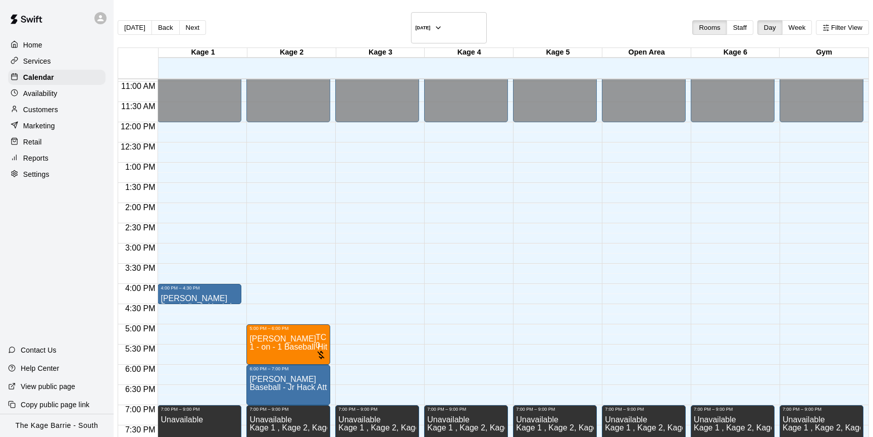
click at [55, 95] on p "Availability" at bounding box center [40, 93] width 34 height 10
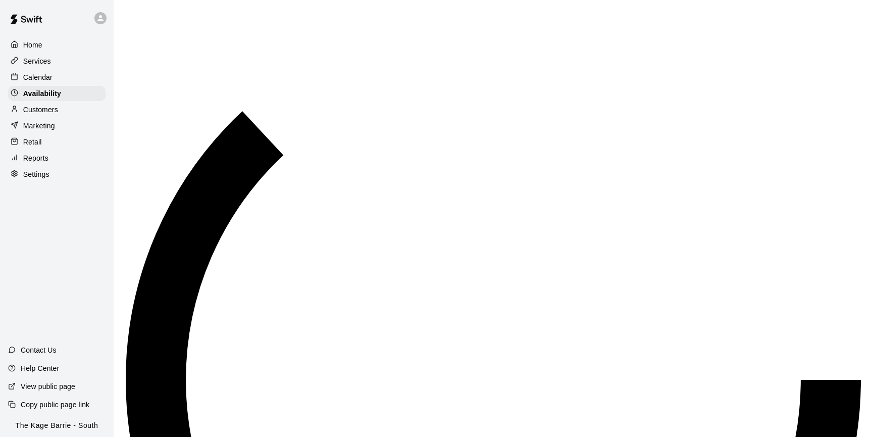
scroll to position [358, 0]
